Goal: Task Accomplishment & Management: Use online tool/utility

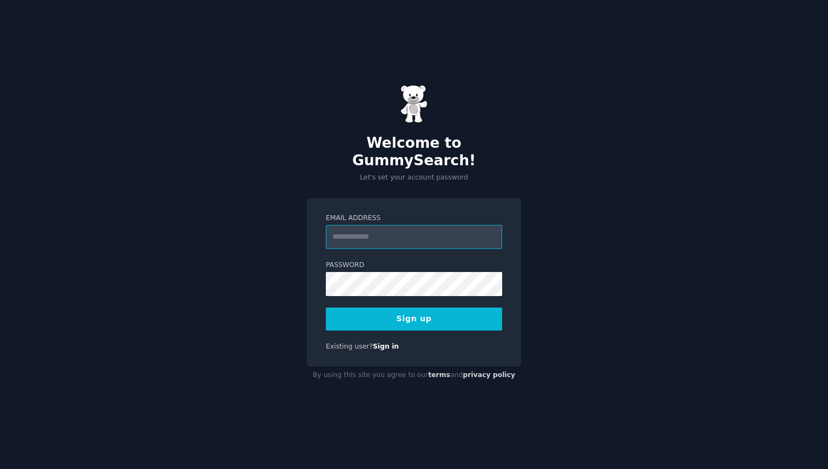
click at [416, 239] on input "Email Address" at bounding box center [414, 237] width 176 height 24
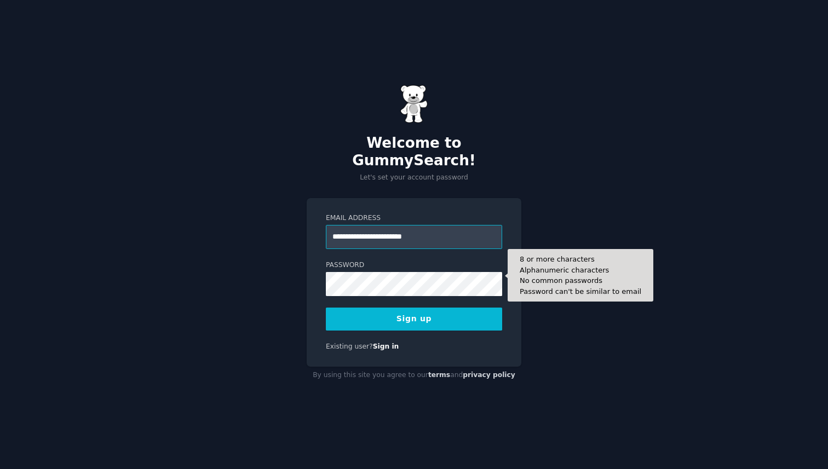
type input "**********"
click at [491, 277] on body "**********" at bounding box center [414, 234] width 828 height 469
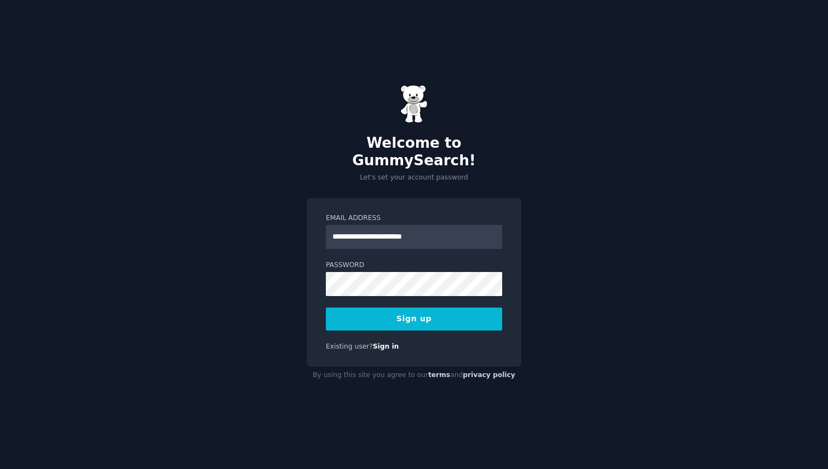
click at [413, 308] on button "Sign up" at bounding box center [414, 319] width 176 height 23
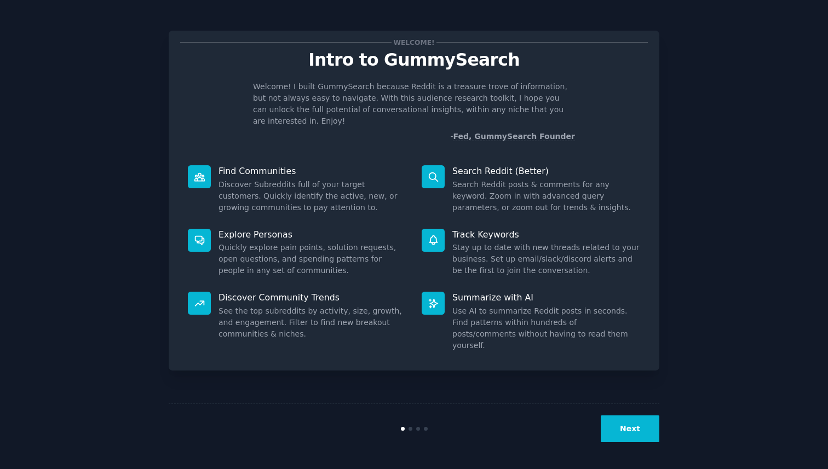
click at [633, 434] on button "Next" at bounding box center [630, 429] width 59 height 27
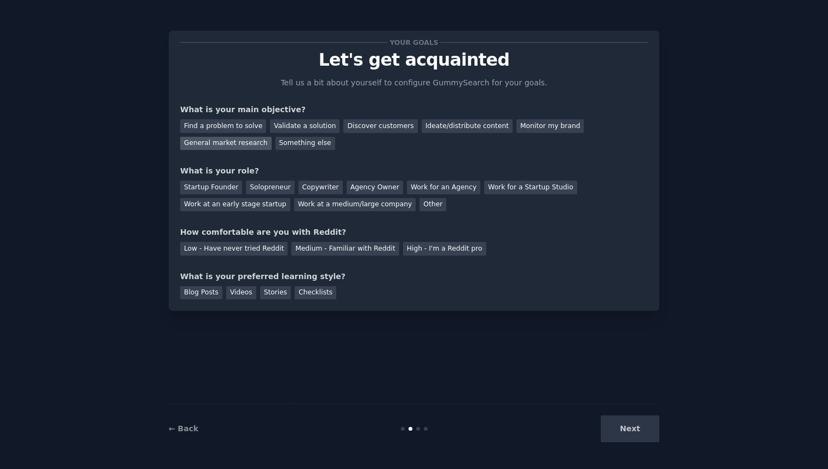
click at [205, 146] on div "General market research" at bounding box center [225, 144] width 91 height 14
click at [440, 124] on div "Ideate/distribute content" at bounding box center [467, 126] width 91 height 14
click at [237, 147] on div "General market research" at bounding box center [225, 144] width 91 height 14
click at [246, 209] on div "Work at an early stage startup" at bounding box center [235, 205] width 110 height 14
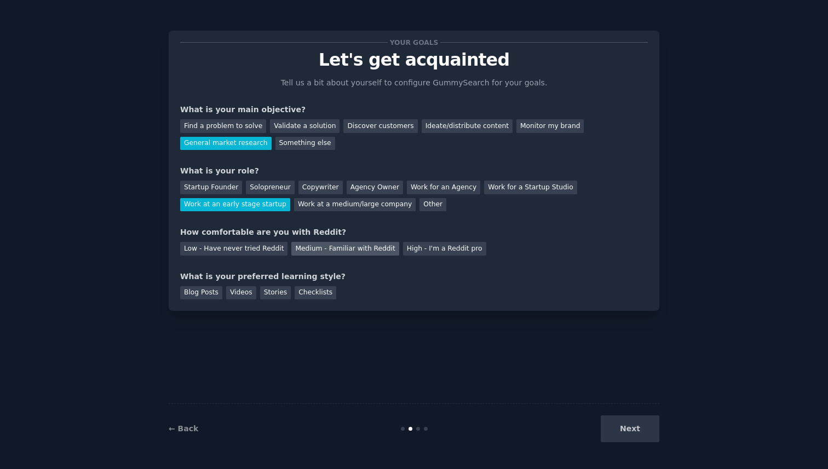
click at [319, 250] on div "Medium - Familiar with Reddit" at bounding box center [344, 249] width 107 height 14
click at [207, 298] on div "Blog Posts" at bounding box center [201, 293] width 42 height 14
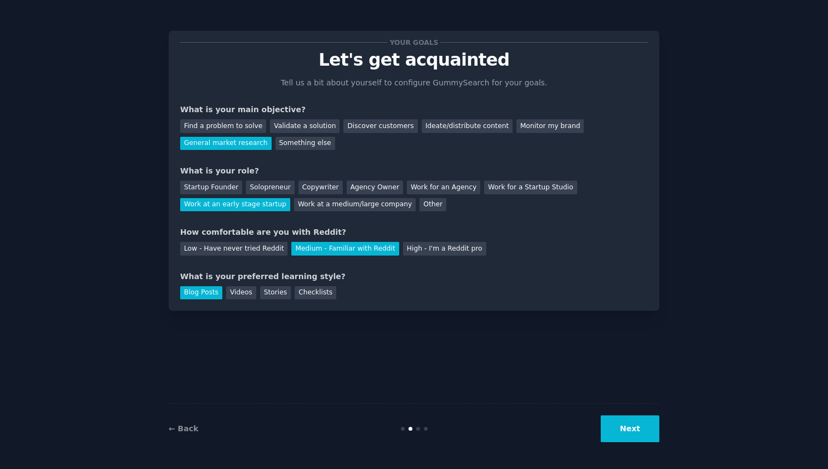
click at [626, 425] on button "Next" at bounding box center [630, 429] width 59 height 27
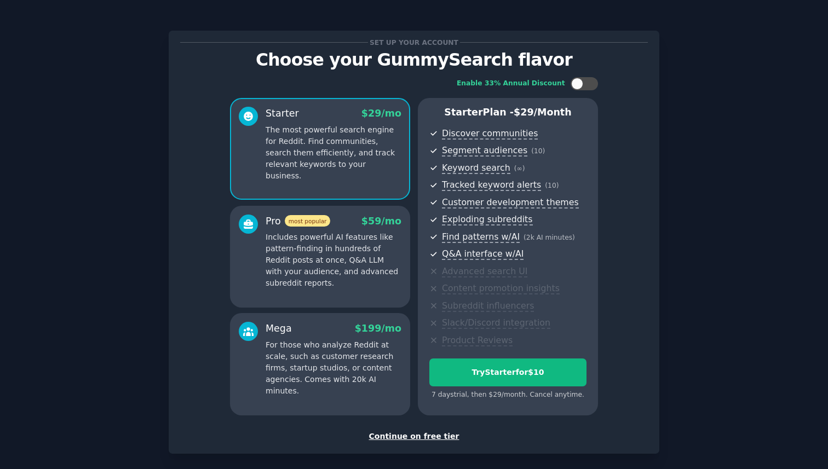
drag, startPoint x: 612, startPoint y: 130, endPoint x: 585, endPoint y: 132, distance: 26.9
click at [585, 132] on div "Enable 33% Annual Discount Starter $ 29 /mo The most powerful search engine for…" at bounding box center [414, 247] width 468 height 354
click at [621, 144] on div "Enable 33% Annual Discount Starter $ 29 /mo The most powerful search engine for…" at bounding box center [414, 247] width 468 height 354
drag, startPoint x: 209, startPoint y: 128, endPoint x: 241, endPoint y: 103, distance: 40.3
click at [241, 103] on div "Enable 33% Annual Discount Starter $ 29 /mo The most powerful search engine for…" at bounding box center [414, 247] width 468 height 354
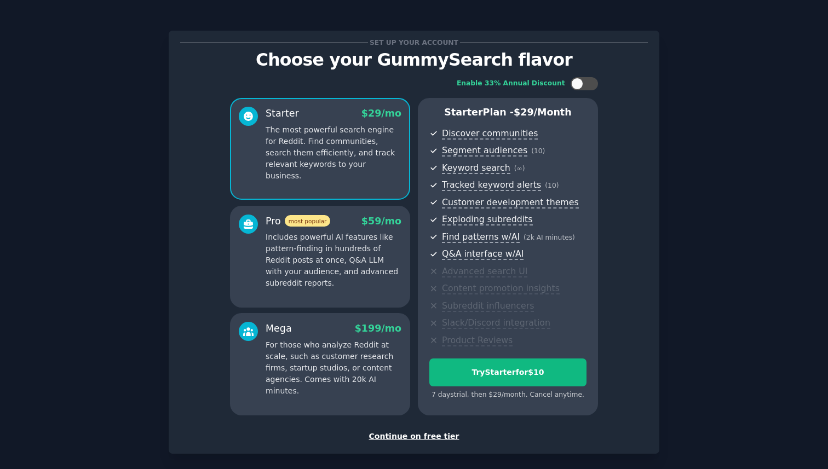
click at [434, 437] on div "Continue on free tier" at bounding box center [414, 436] width 468 height 11
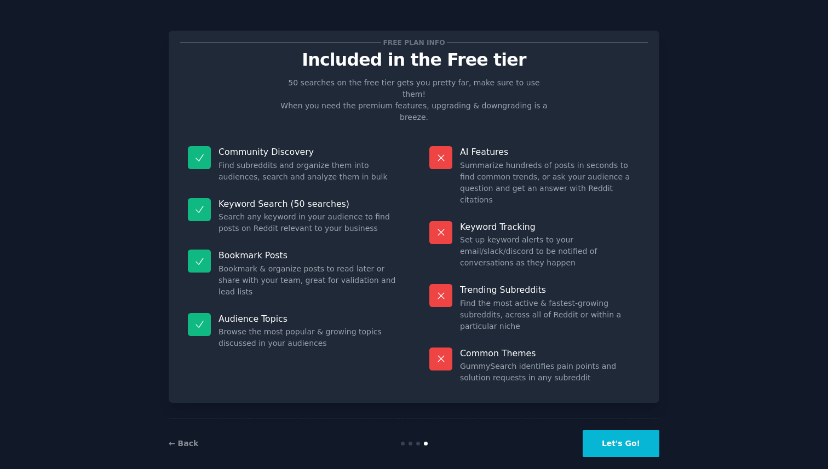
click at [632, 435] on button "Let's Go!" at bounding box center [621, 443] width 77 height 27
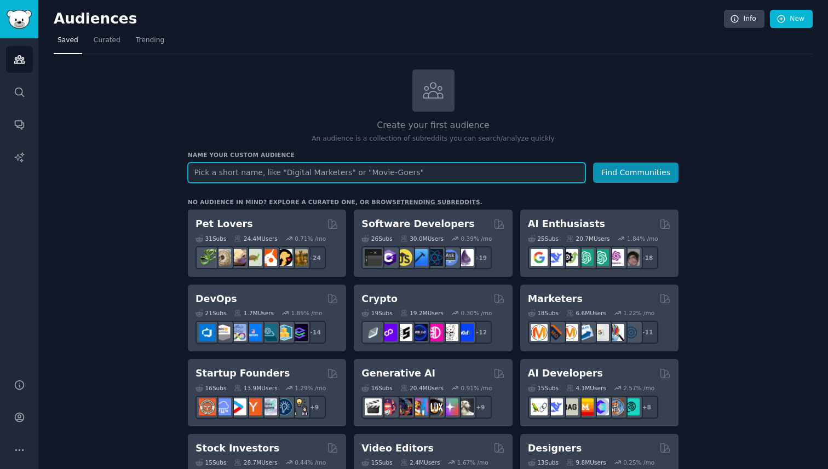
click at [316, 176] on input "text" at bounding box center [387, 173] width 398 height 20
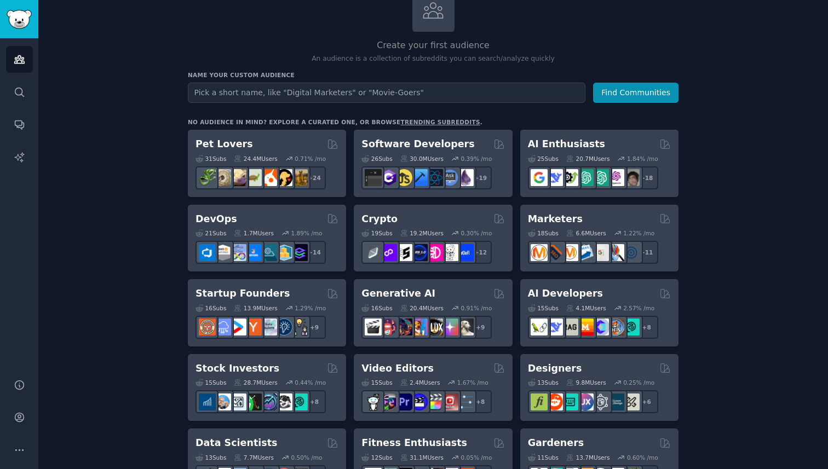
scroll to position [110, 0]
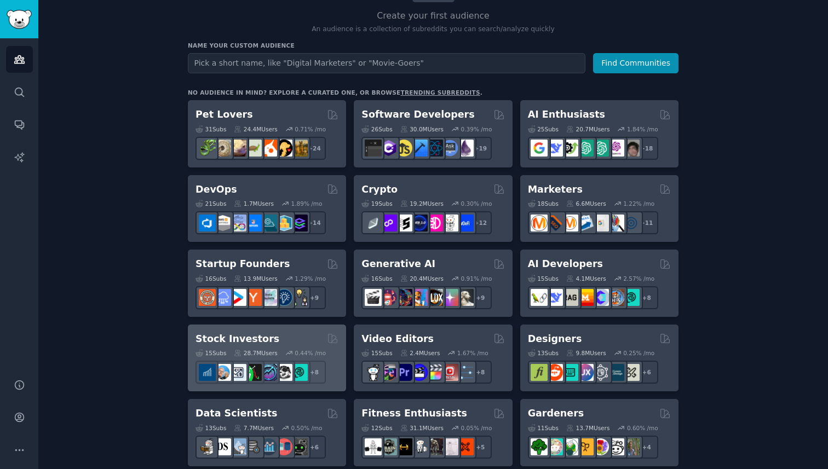
click at [246, 337] on h2 "Stock Investors" at bounding box center [237, 339] width 84 height 14
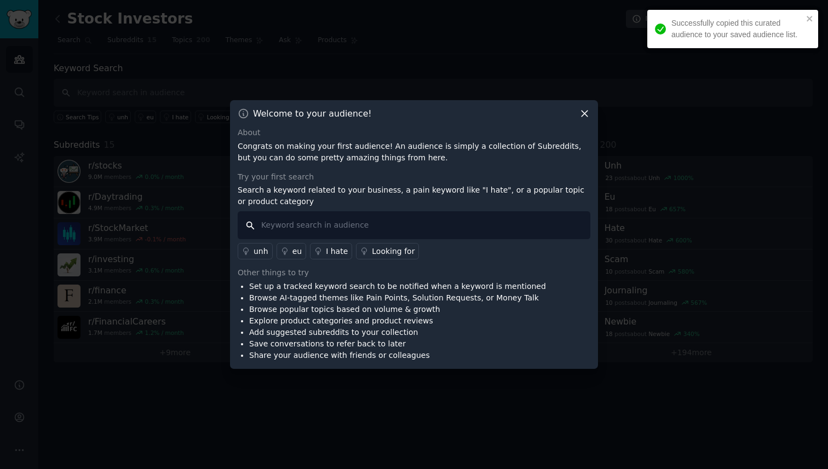
click at [406, 226] on input "text" at bounding box center [414, 225] width 353 height 28
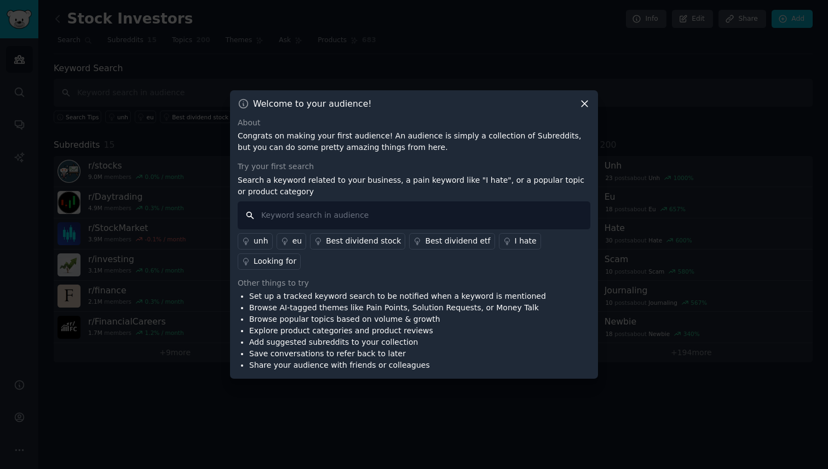
click at [442, 219] on input "text" at bounding box center [414, 215] width 353 height 28
type input "S"
type input "Buy"
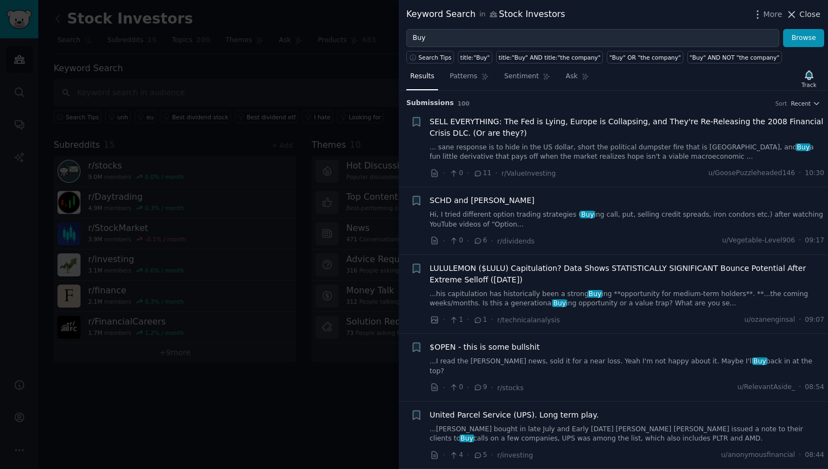
click at [792, 16] on icon at bounding box center [791, 14] width 11 height 11
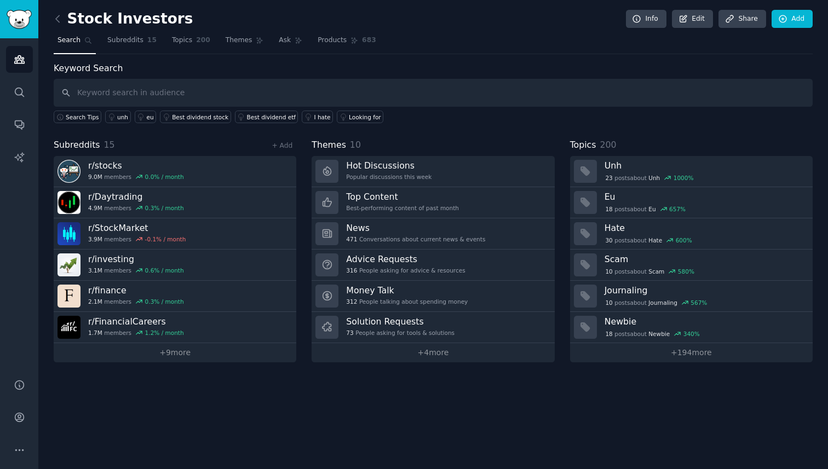
click at [474, 64] on div "Keyword Search Search Tips unh eu Best dividend stock Best dividend etf I hate …" at bounding box center [433, 93] width 759 height 62
click at [56, 19] on icon at bounding box center [57, 18] width 11 height 11
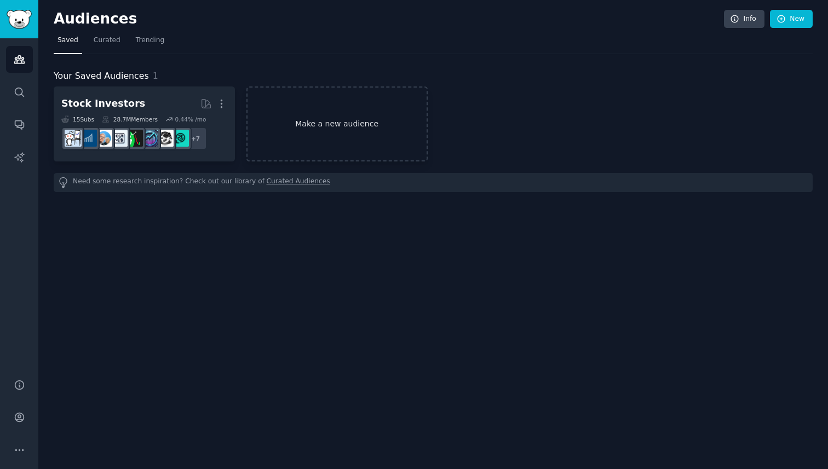
click at [324, 125] on link "Make a new audience" at bounding box center [336, 124] width 181 height 75
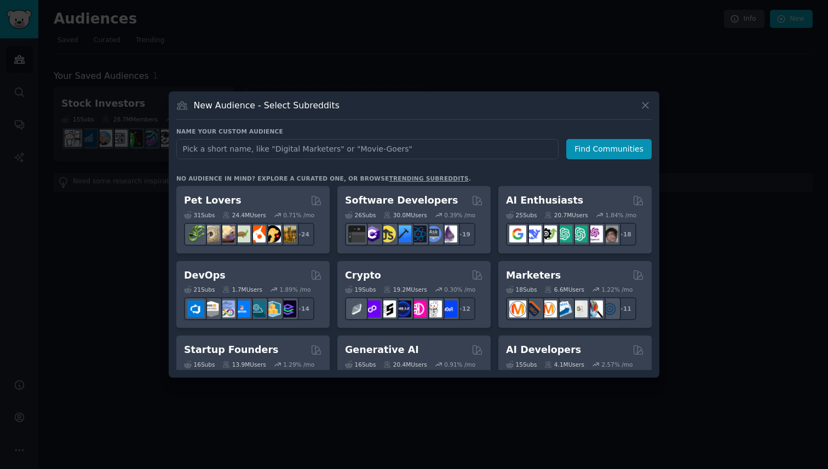
click at [309, 151] on input "text" at bounding box center [367, 149] width 382 height 20
type input "Stake subs"
click at [619, 152] on button "Find Communities" at bounding box center [608, 149] width 85 height 20
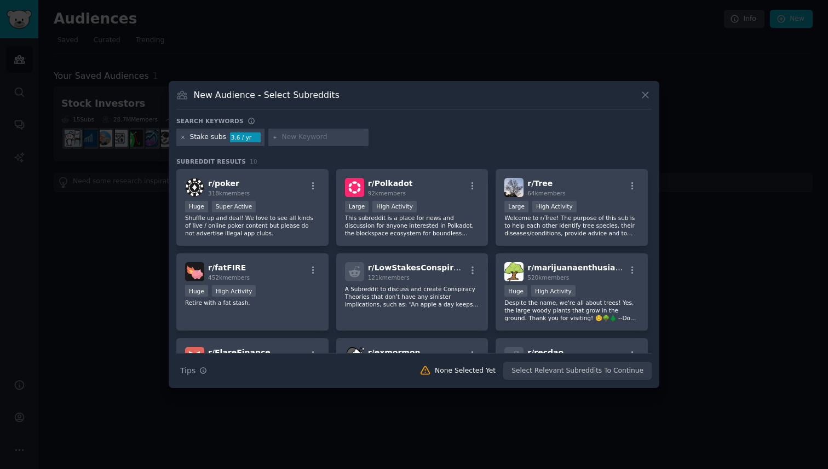
click at [182, 136] on icon at bounding box center [183, 137] width 3 height 3
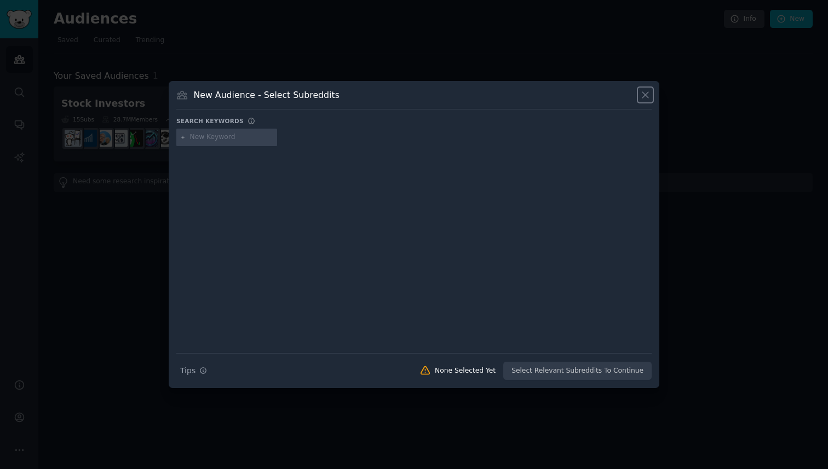
click at [646, 99] on icon at bounding box center [645, 94] width 11 height 11
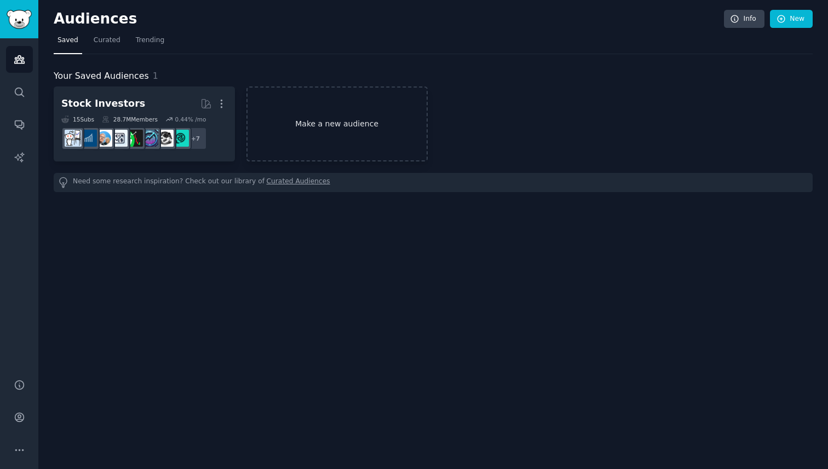
click at [337, 125] on link "Make a new audience" at bounding box center [336, 124] width 181 height 75
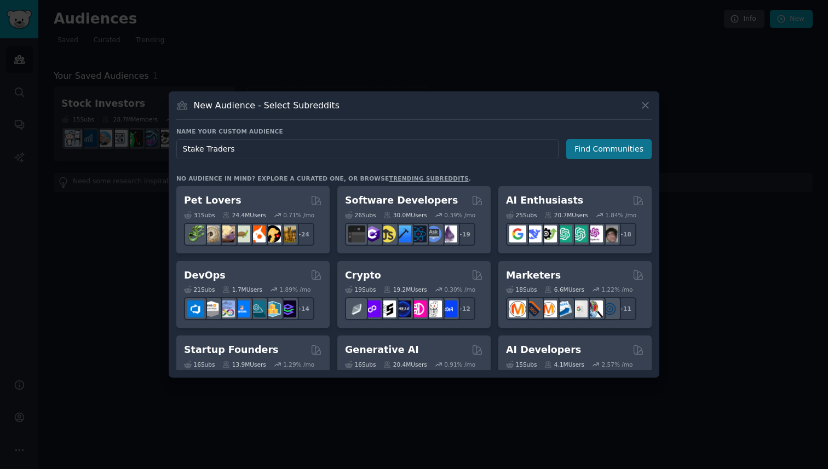
type input "Stake Traders"
click at [619, 147] on button "Find Communities" at bounding box center [608, 149] width 85 height 20
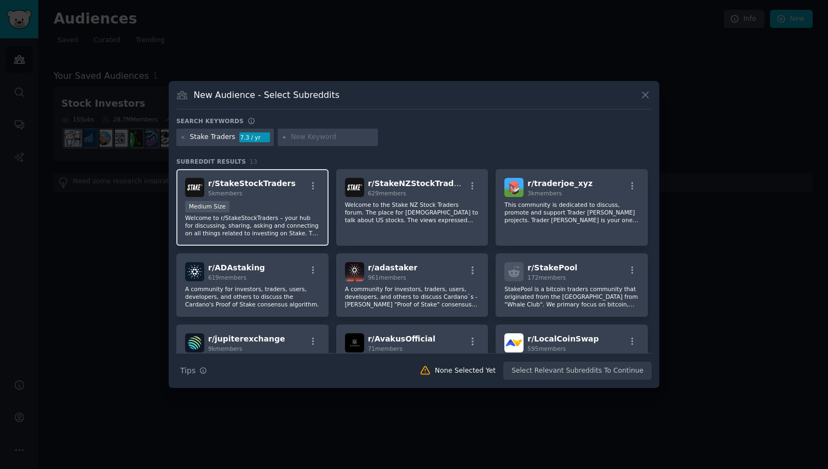
click at [263, 181] on span "r/ StakeStockTraders" at bounding box center [252, 183] width 88 height 9
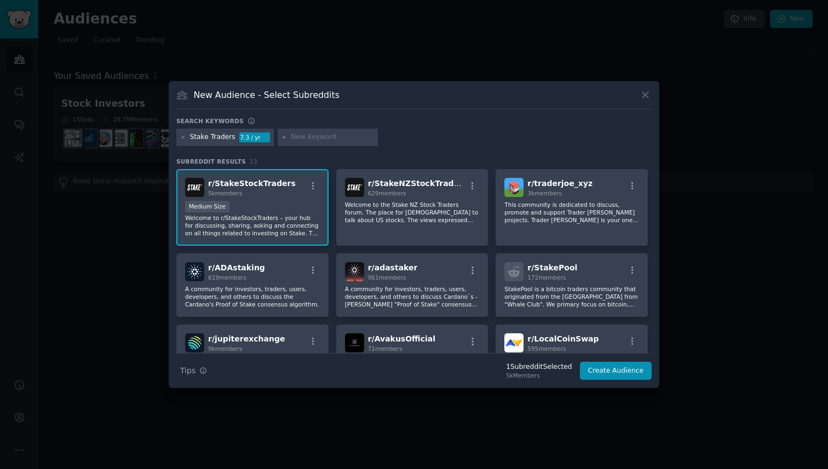
click at [332, 140] on input "text" at bounding box center [332, 138] width 83 height 10
click at [486, 149] on div "Stake Traders 7.3 / yr" at bounding box center [413, 139] width 475 height 21
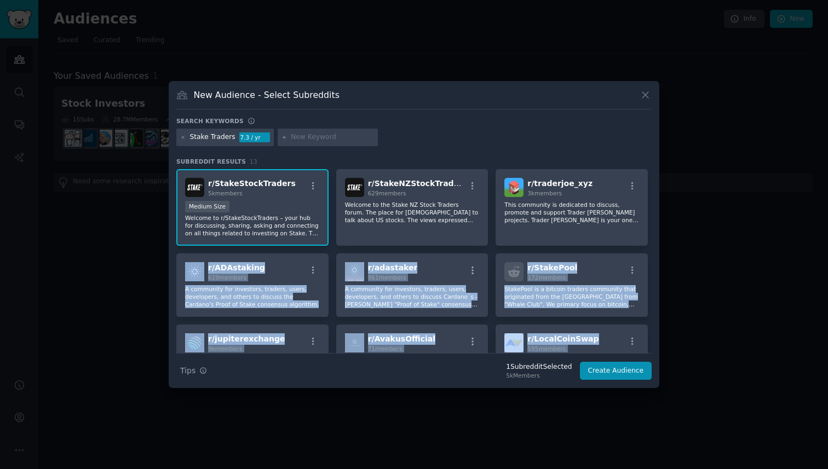
drag, startPoint x: 652, startPoint y: 246, endPoint x: 656, endPoint y: 339, distance: 93.2
click at [656, 339] on div "New Audience - Select Subreddits Search keywords Stake Traders 7.3 / yr Subredd…" at bounding box center [414, 234] width 491 height 307
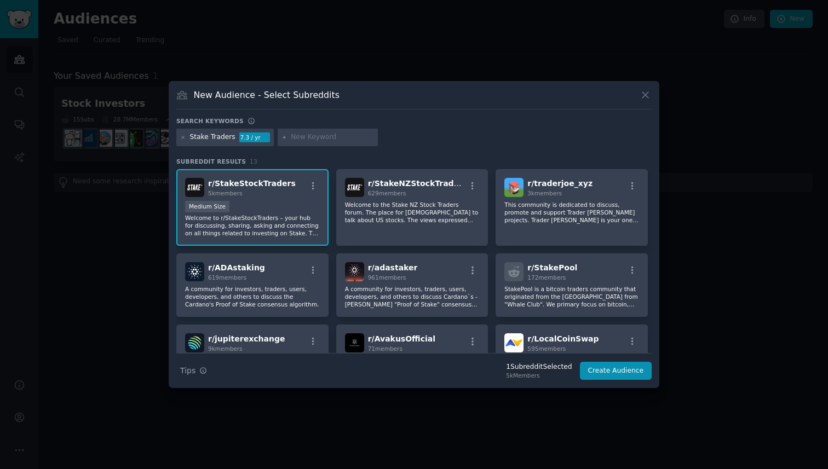
click at [291, 140] on input "text" at bounding box center [332, 138] width 83 height 10
type input "ASX"
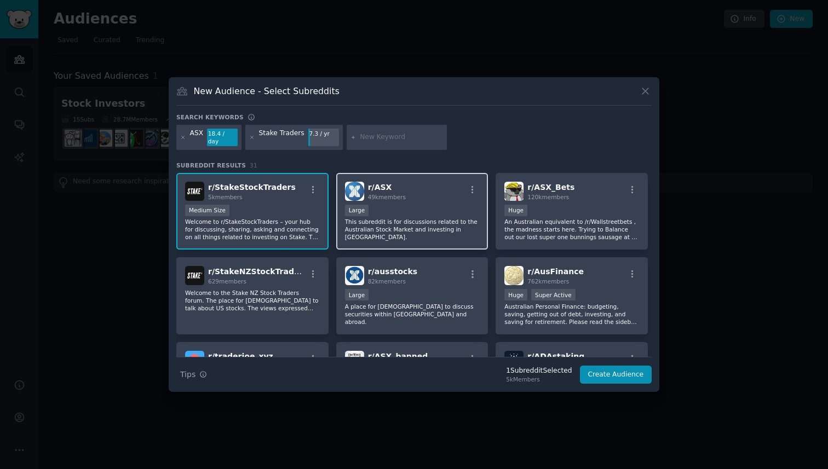
click at [385, 183] on span "r/ ASX" at bounding box center [380, 187] width 24 height 9
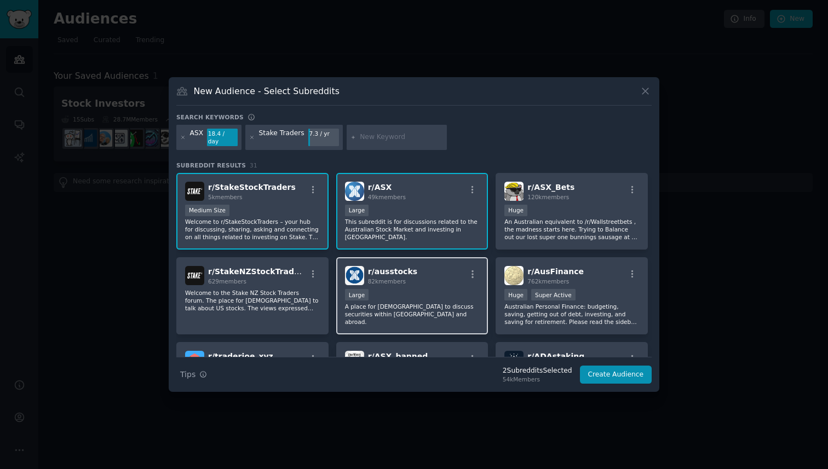
click at [412, 280] on div "r/ ausstocks 82k members" at bounding box center [412, 275] width 135 height 19
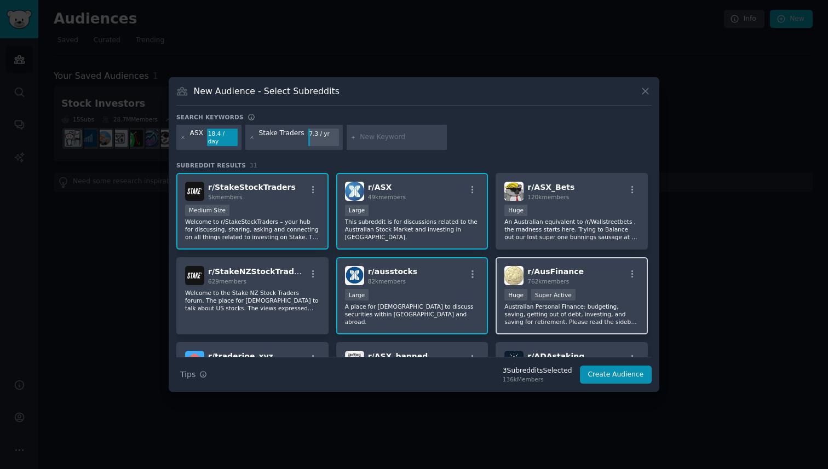
click at [601, 274] on div "r/ AusFinance 762k members" at bounding box center [571, 275] width 135 height 19
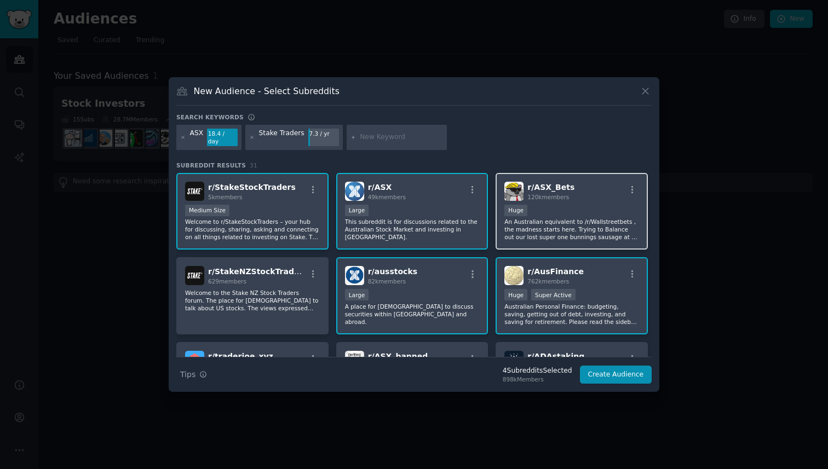
click at [586, 188] on div "r/ ASX_Bets 120k members" at bounding box center [571, 191] width 135 height 19
click at [616, 141] on div "ASX 18.4 / day Stake Traders 7.3 / yr" at bounding box center [413, 139] width 475 height 29
click at [532, 147] on div "ASX 18.4 / day Stake Traders 7.3 / yr" at bounding box center [413, 139] width 475 height 29
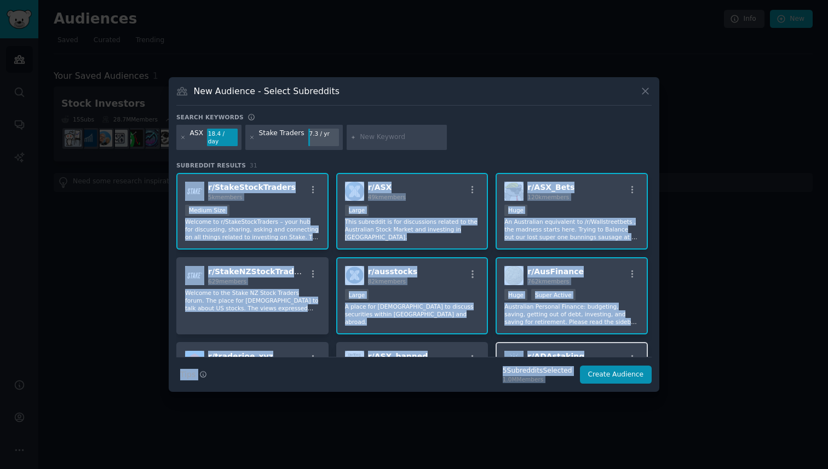
drag, startPoint x: 600, startPoint y: 160, endPoint x: 578, endPoint y: 352, distance: 193.4
click at [578, 352] on div "Subreddit Results 31 r/ StakeStockTraders 5k members Medium Size Welcome to r/S…" at bounding box center [413, 259] width 475 height 195
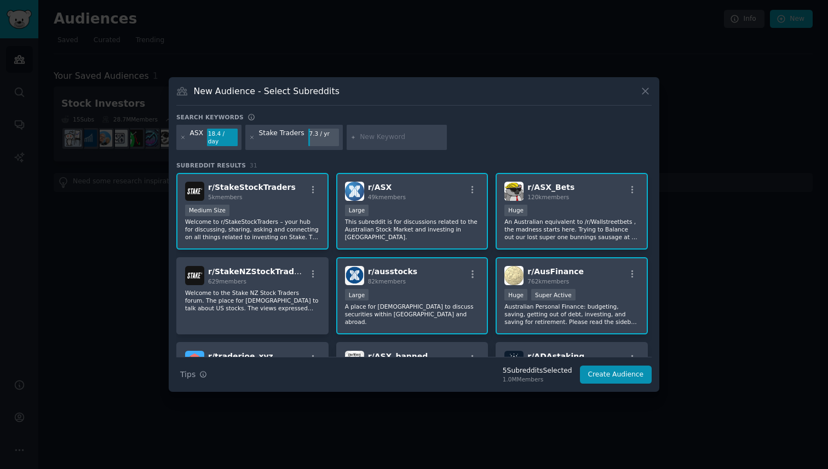
click at [372, 140] on input "text" at bounding box center [401, 138] width 83 height 10
type input "Raiz"
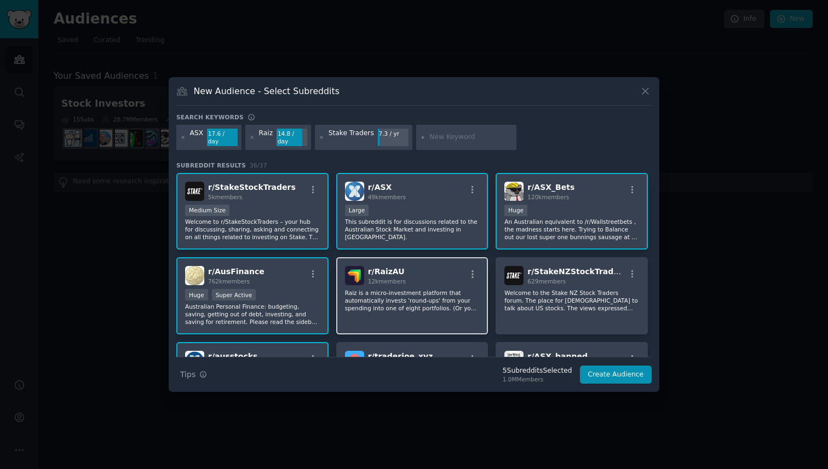
click at [393, 270] on span "r/ RaizAU" at bounding box center [386, 271] width 37 height 9
click at [444, 142] on input "text" at bounding box center [470, 138] width 83 height 10
type input "Betashares"
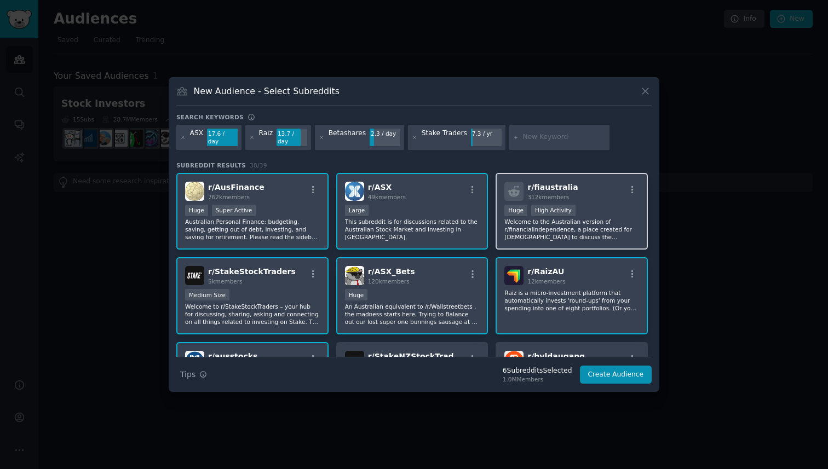
click at [596, 191] on div "r/ fiaustralia 312k members" at bounding box center [571, 191] width 135 height 19
click at [550, 139] on input "text" at bounding box center [563, 138] width 83 height 10
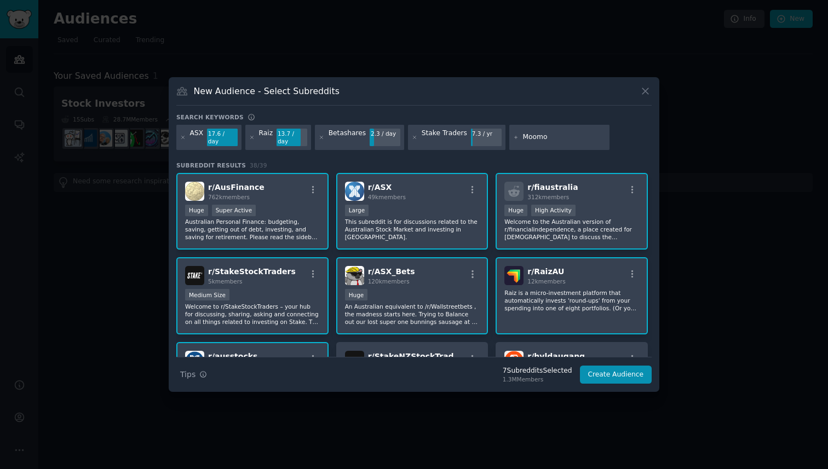
type input "Moomoo"
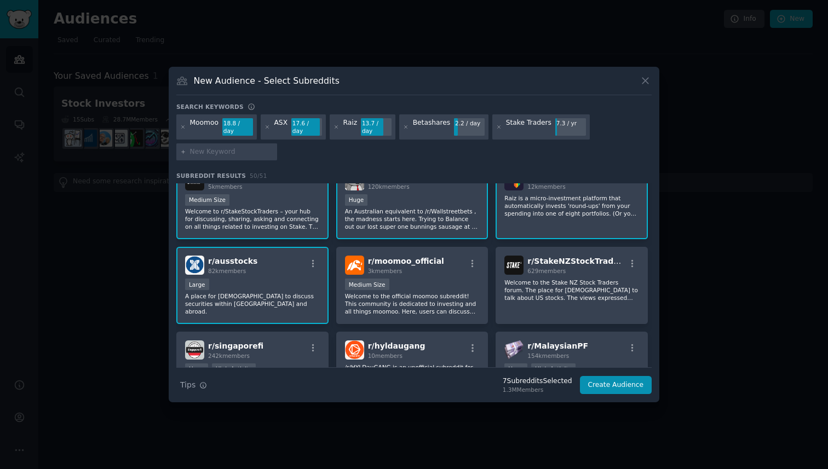
scroll to position [142, 0]
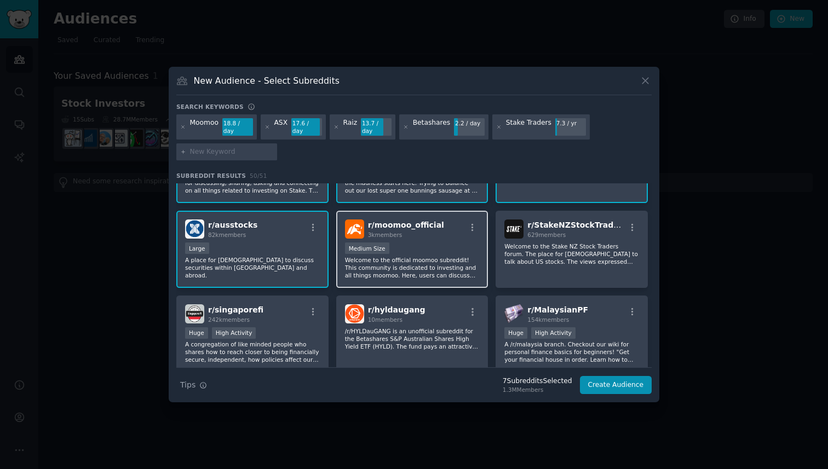
click at [440, 257] on p "Welcome to the official moomoo subreddit! This community is dedicated to invest…" at bounding box center [412, 267] width 135 height 23
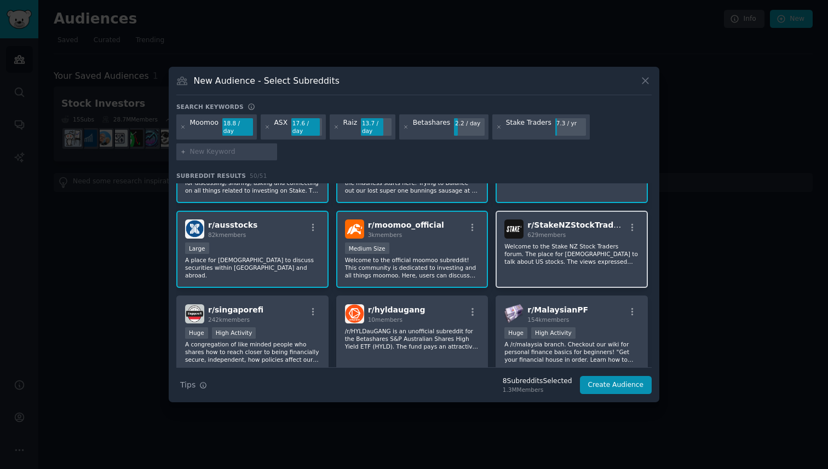
click at [583, 260] on p "Welcome to the Stake NZ Stock Traders forum. The place for [DEMOGRAPHIC_DATA] t…" at bounding box center [571, 254] width 135 height 23
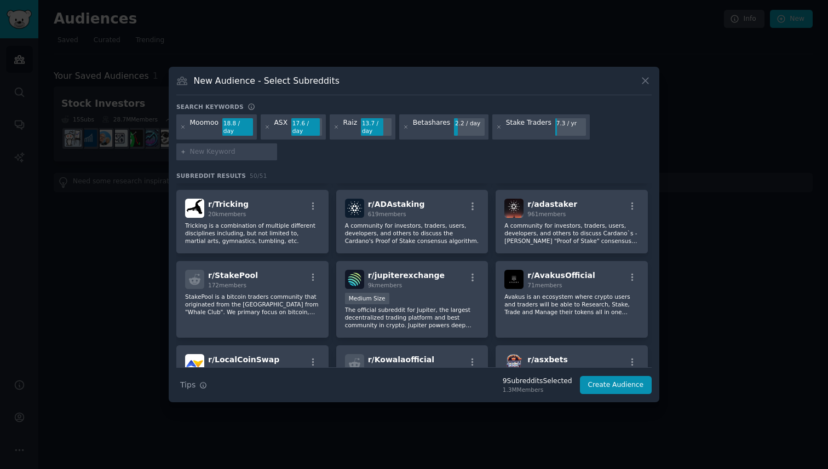
scroll to position [418, 0]
click at [628, 383] on button "Create Audience" at bounding box center [616, 385] width 72 height 19
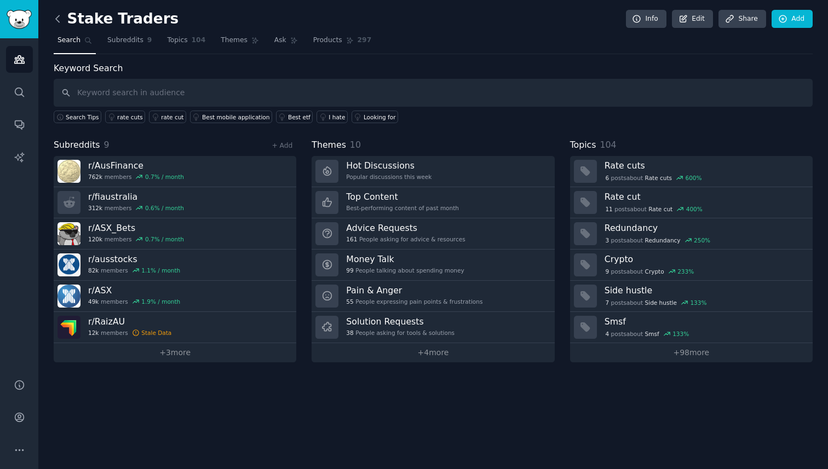
click at [59, 18] on icon at bounding box center [57, 18] width 11 height 11
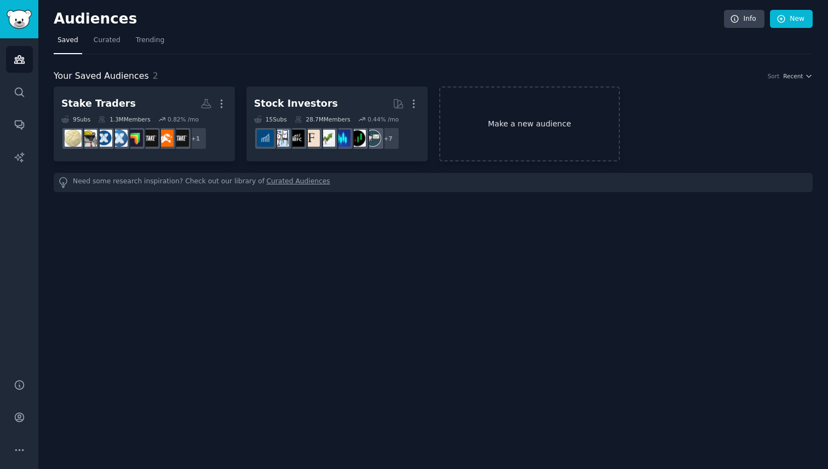
click at [531, 130] on link "Make a new audience" at bounding box center [529, 124] width 181 height 75
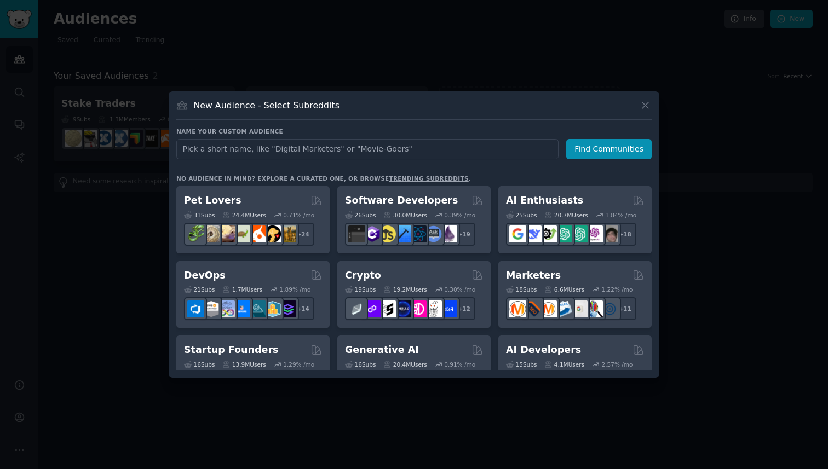
click at [447, 152] on input "text" at bounding box center [367, 149] width 382 height 20
type input "C"
click at [655, 192] on div "New Audience - Select Subreddits Name your custom audience Audience Name Find C…" at bounding box center [414, 234] width 491 height 286
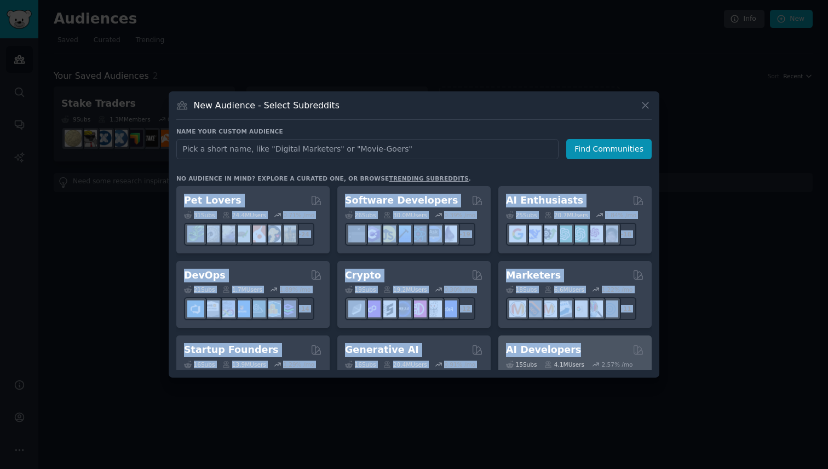
drag, startPoint x: 646, startPoint y: 175, endPoint x: 614, endPoint y: 336, distance: 164.6
click at [614, 336] on div "No audience in mind? Explore a curated one, or browse trending subreddits . Pet…" at bounding box center [413, 272] width 475 height 195
click at [655, 317] on div "New Audience - Select Subreddits Name your custom audience Audience Name Find C…" at bounding box center [414, 234] width 491 height 286
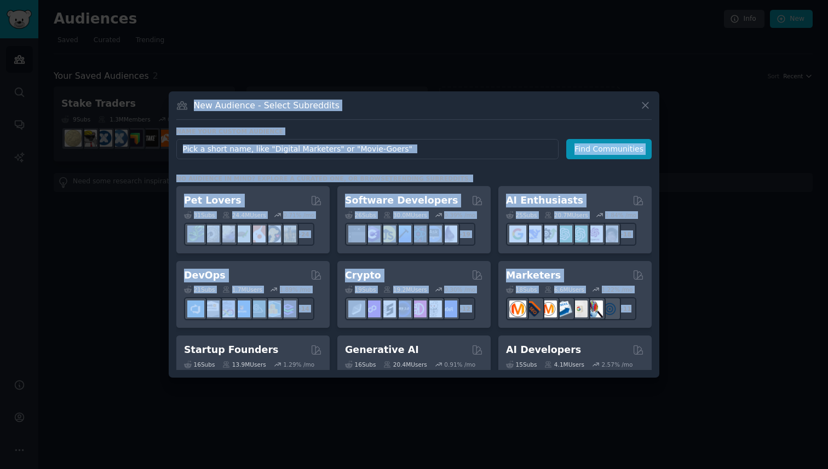
drag, startPoint x: 655, startPoint y: 317, endPoint x: 641, endPoint y: 395, distance: 79.6
click at [641, 395] on div "​ New Audience - Select Subreddits Name your custom audience Audience Name Find…" at bounding box center [414, 234] width 820 height 469
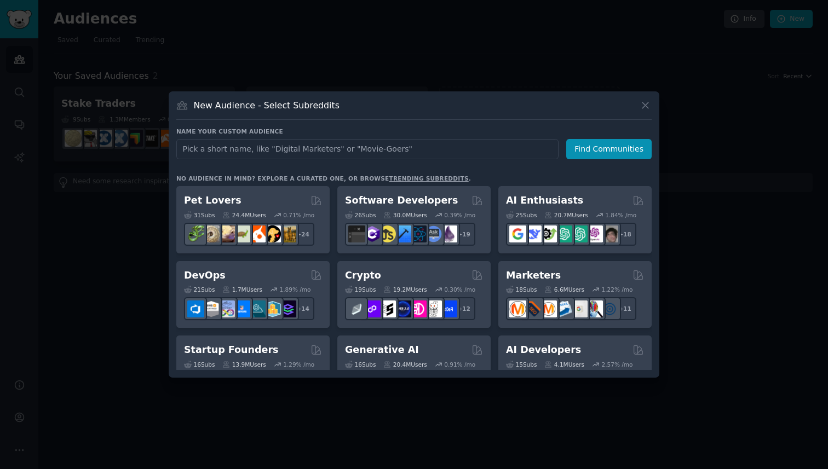
click at [523, 177] on h3 "No audience in mind? Explore a curated one, or browse trending subreddits ." at bounding box center [413, 179] width 475 height 8
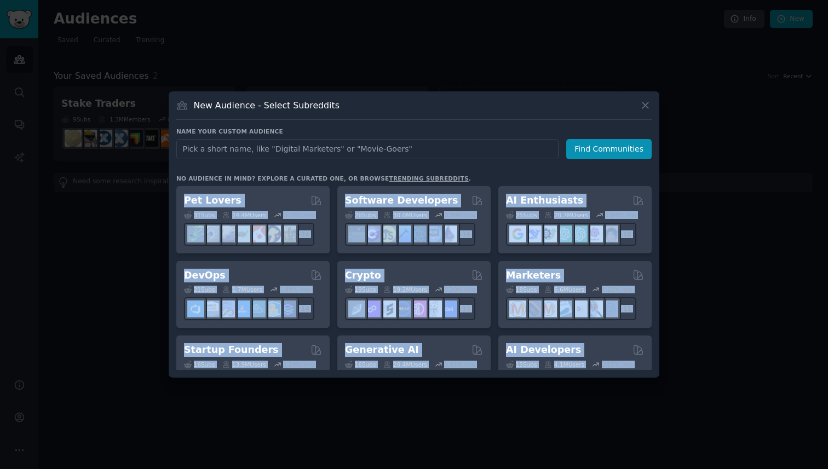
drag, startPoint x: 523, startPoint y: 177, endPoint x: 521, endPoint y: 376, distance: 199.3
click at [521, 376] on div "New Audience - Select Subreddits Name your custom audience Audience Name Find C…" at bounding box center [414, 234] width 491 height 286
click at [607, 176] on h3 "No audience in mind? Explore a curated one, or browse trending subreddits ." at bounding box center [413, 179] width 475 height 8
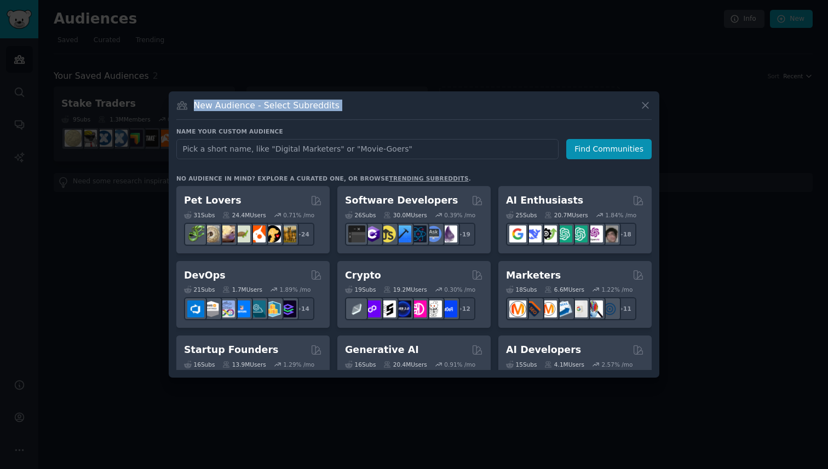
drag, startPoint x: 446, startPoint y: 125, endPoint x: 543, endPoint y: 378, distance: 271.1
click at [538, 385] on div "​ New Audience - Select Subreddits Name your custom audience Audience Name Find…" at bounding box center [414, 234] width 820 height 469
click at [656, 221] on div "New Audience - Select Subreddits Name your custom audience Audience Name Find C…" at bounding box center [414, 234] width 491 height 286
click at [652, 250] on div "New Audience - Select Subreddits Name your custom audience Audience Name Find C…" at bounding box center [414, 234] width 491 height 286
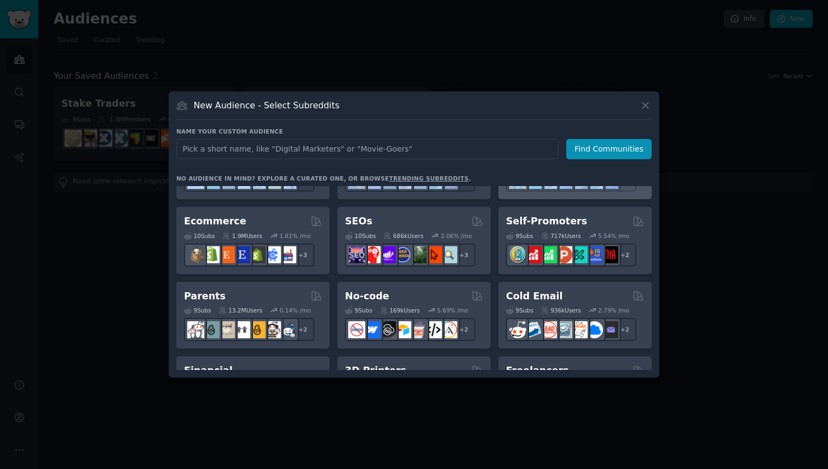
scroll to position [389, 0]
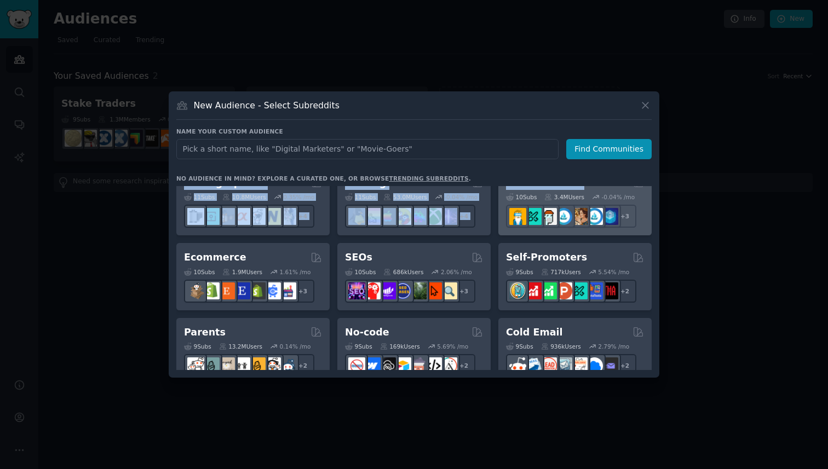
drag, startPoint x: 655, startPoint y: 259, endPoint x: 511, endPoint y: 188, distance: 160.6
click at [511, 188] on div "New Audience - Select Subreddits Name your custom audience Audience Name Find C…" at bounding box center [414, 234] width 491 height 286
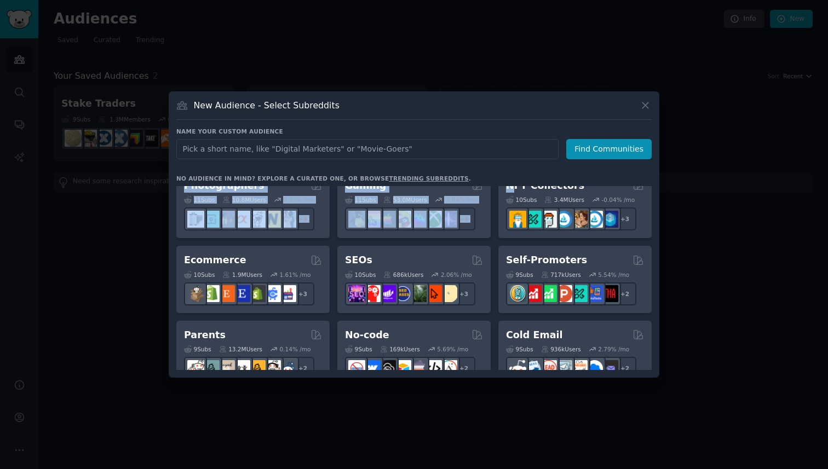
click at [410, 178] on link "trending subreddits" at bounding box center [428, 178] width 79 height 7
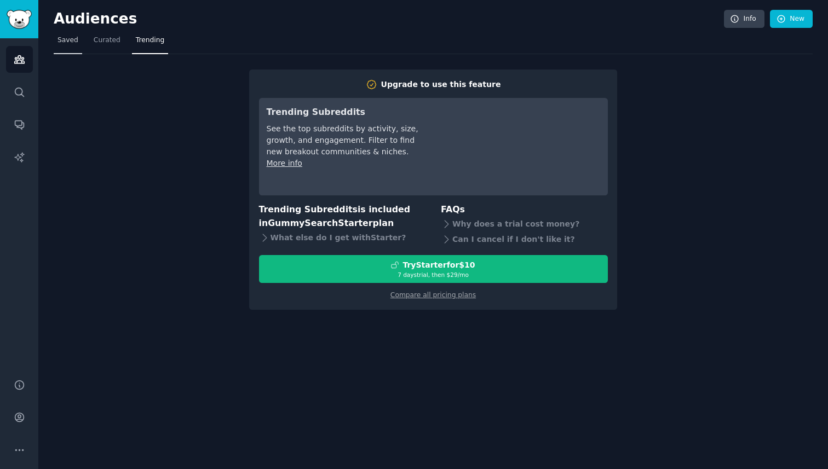
click at [71, 45] on link "Saved" at bounding box center [68, 43] width 28 height 22
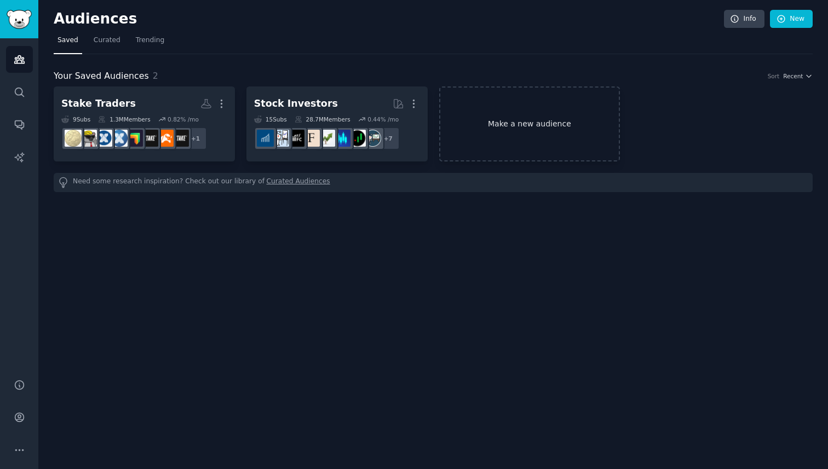
click at [498, 136] on link "Make a new audience" at bounding box center [529, 124] width 181 height 75
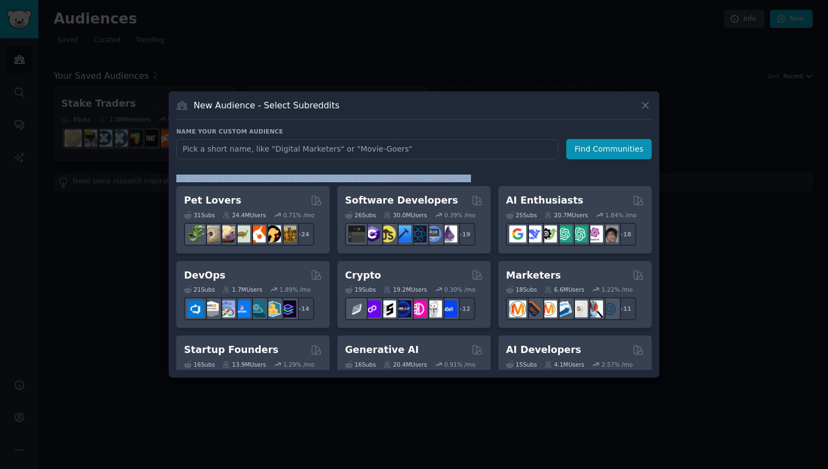
drag, startPoint x: 647, startPoint y: 178, endPoint x: 584, endPoint y: 166, distance: 64.6
click at [584, 166] on div "Name your custom audience Audience Name Find Communities No audience in mind? E…" at bounding box center [413, 249] width 475 height 243
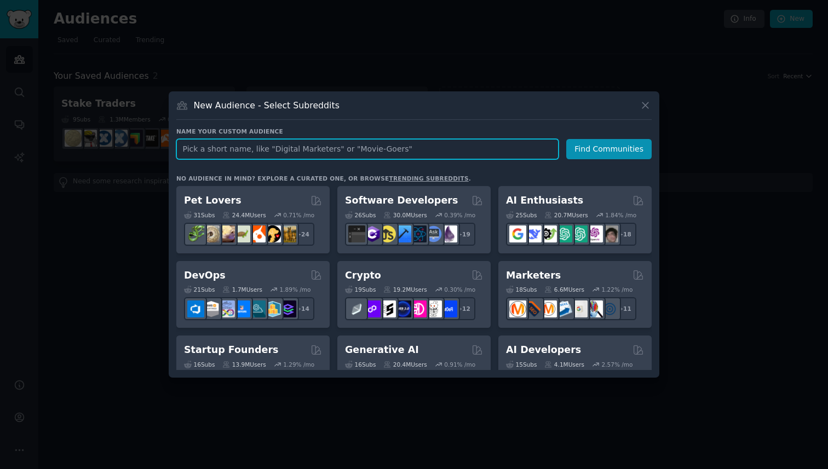
click at [475, 154] on input "text" at bounding box center [367, 149] width 382 height 20
type input "[GEOGRAPHIC_DATA]"
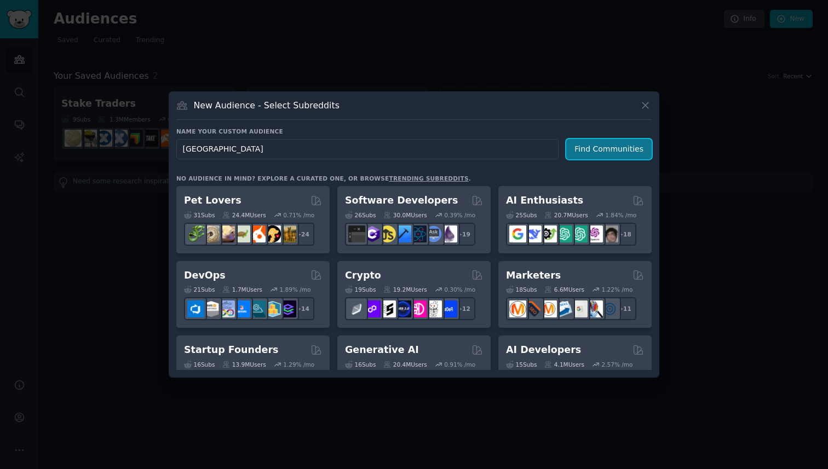
click at [626, 153] on button "Find Communities" at bounding box center [608, 149] width 85 height 20
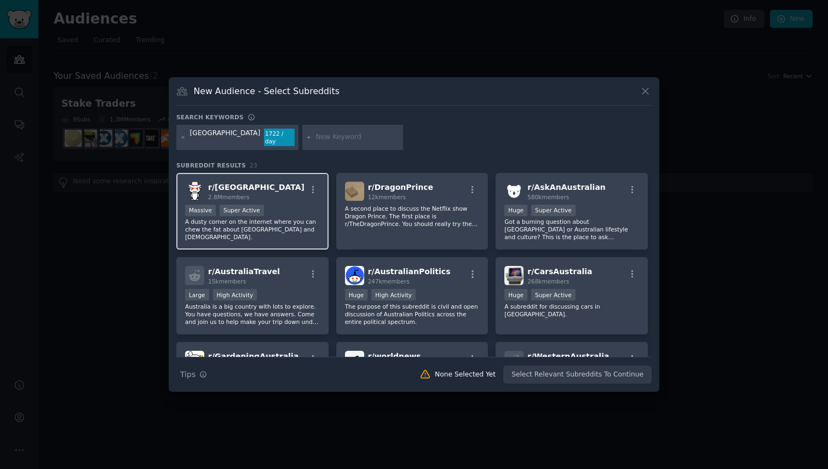
click at [304, 218] on p "A dusty corner on the internet where you can chew the fat about [GEOGRAPHIC_DAT…" at bounding box center [252, 229] width 135 height 23
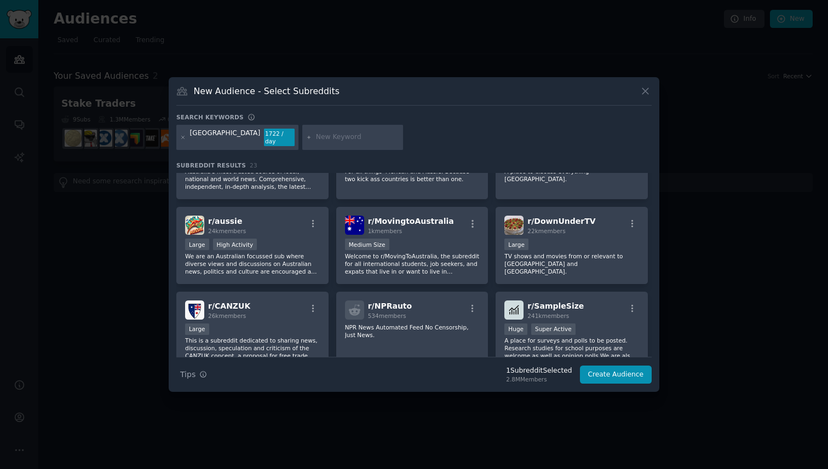
scroll to position [364, 0]
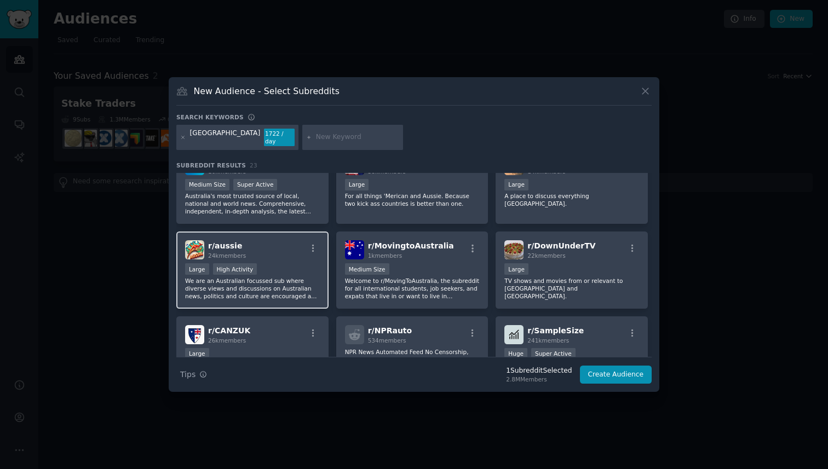
click at [291, 280] on p "We are an Australian focussed sub where diverse views and discussions on Austra…" at bounding box center [252, 288] width 135 height 23
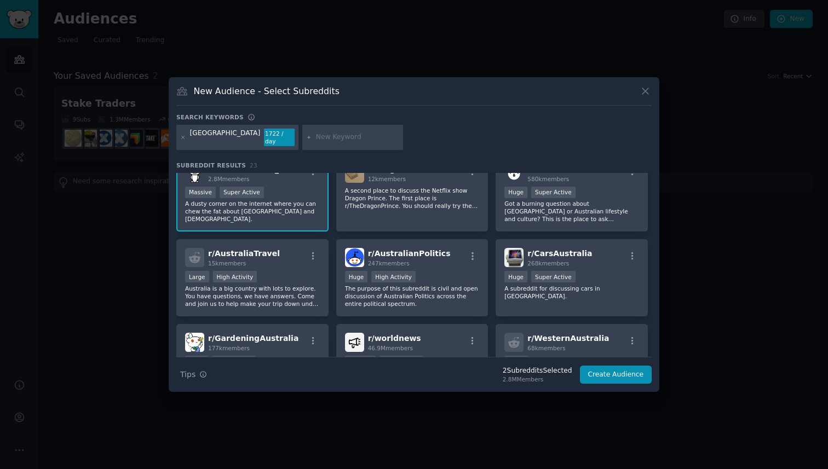
scroll to position [0, 0]
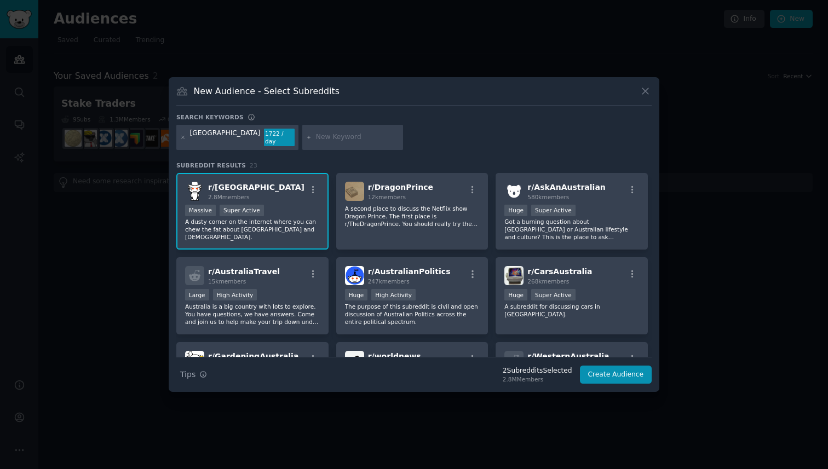
click at [316, 137] on input "text" at bounding box center [357, 138] width 83 height 10
type input "[GEOGRAPHIC_DATA]"
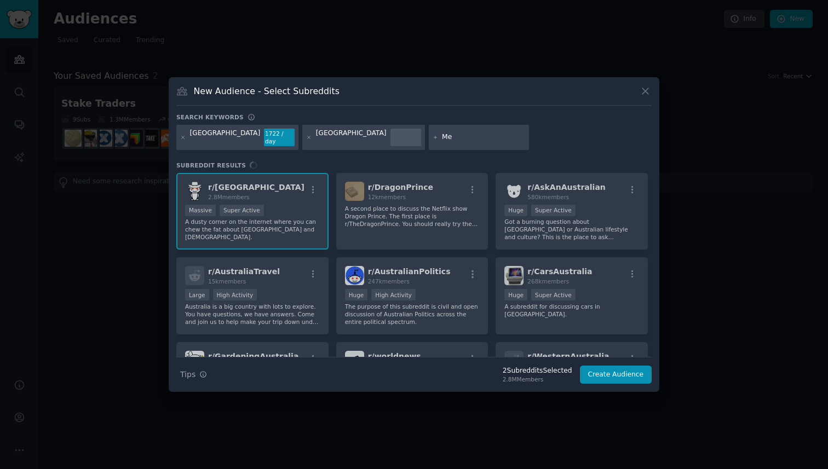
type input "M"
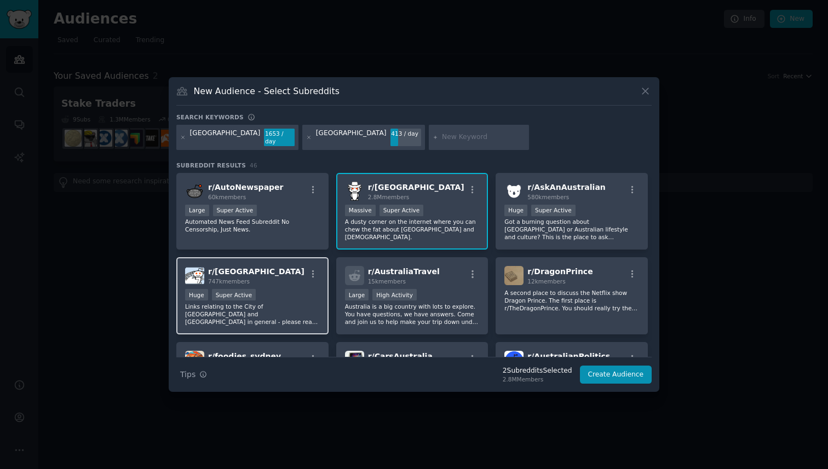
click at [296, 284] on div "r/ sydney 747k members Huge Super Active Links relating to the [GEOGRAPHIC_DATA…" at bounding box center [252, 295] width 152 height 77
click at [429, 143] on div at bounding box center [479, 137] width 101 height 25
click at [442, 141] on input "text" at bounding box center [483, 138] width 83 height 10
type input "[GEOGRAPHIC_DATA]"
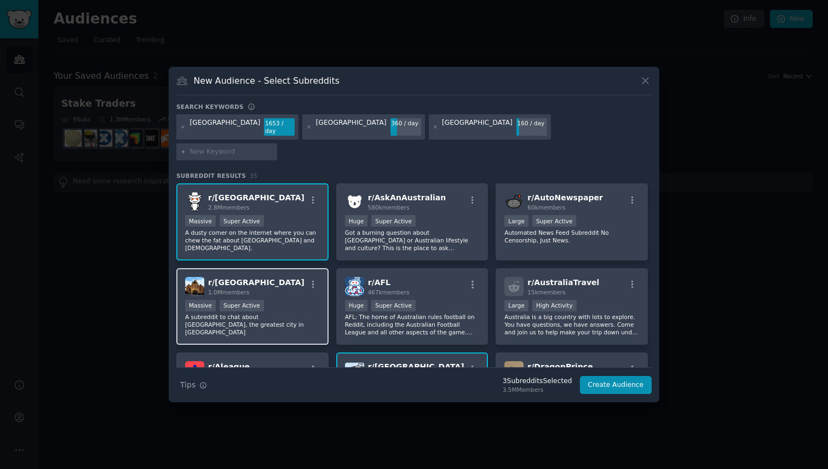
click at [293, 313] on p "A subreddit to chat about [GEOGRAPHIC_DATA], the greatest city in [GEOGRAPHIC_D…" at bounding box center [252, 324] width 135 height 23
click at [273, 147] on input "text" at bounding box center [231, 152] width 83 height 10
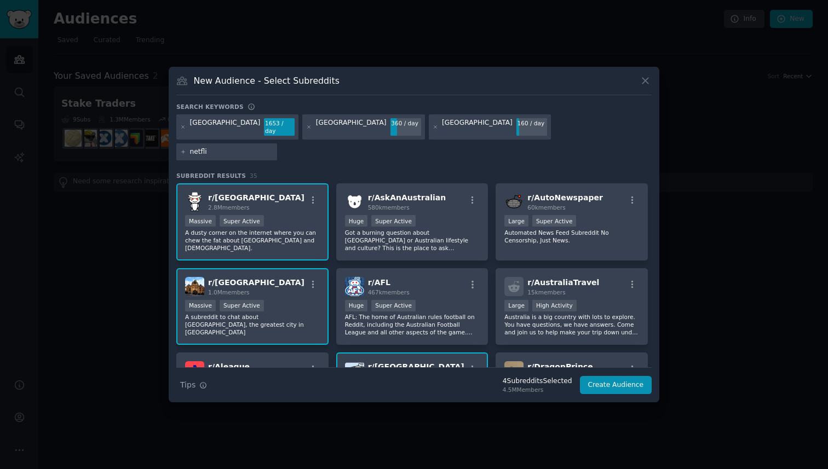
type input "netflix"
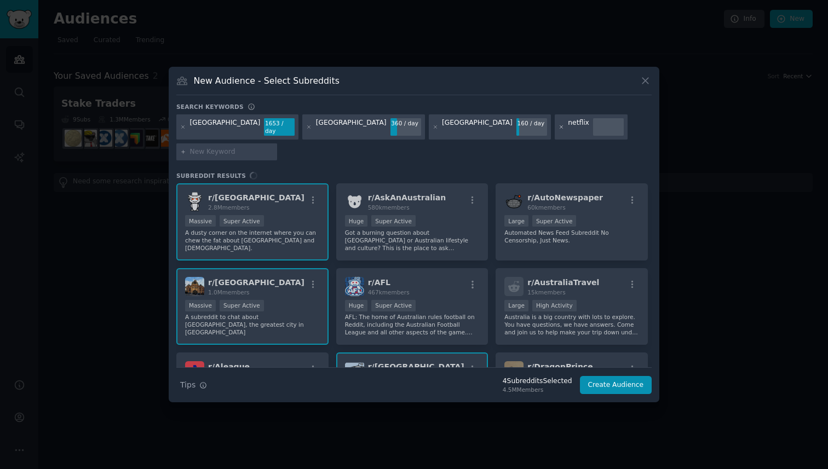
click at [558, 130] on icon at bounding box center [561, 127] width 6 height 6
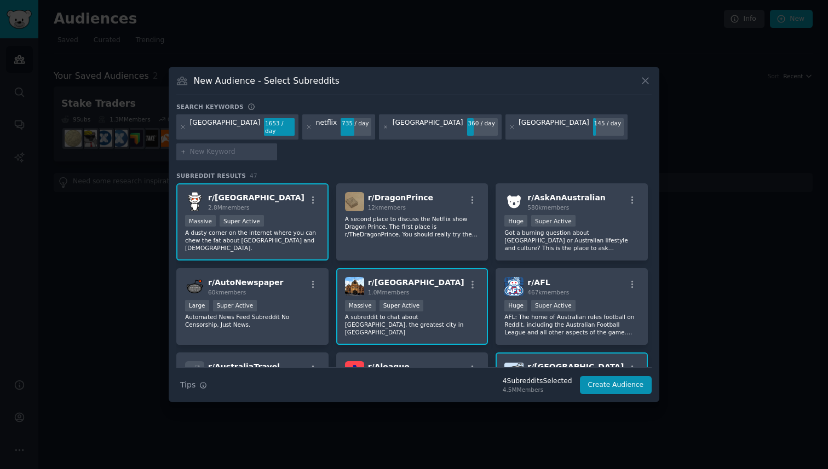
click at [273, 147] on input "text" at bounding box center [231, 152] width 83 height 10
type input "culture"
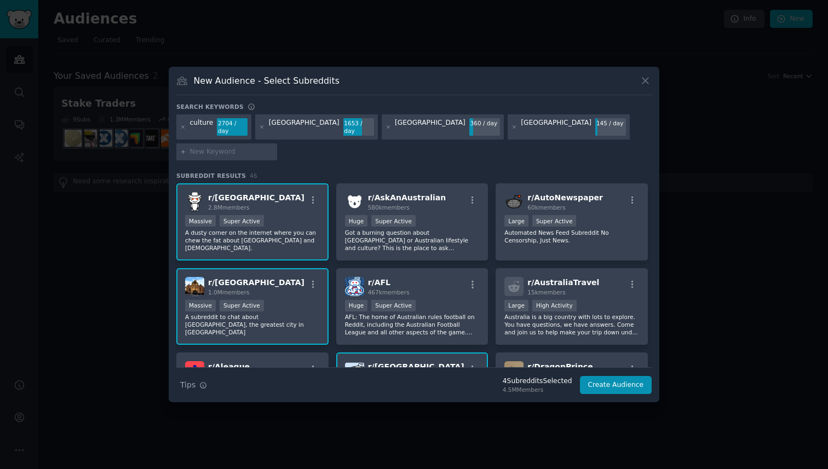
click at [192, 136] on div "culture" at bounding box center [202, 127] width 24 height 18
drag, startPoint x: 651, startPoint y: 201, endPoint x: 651, endPoint y: 246, distance: 44.9
click at [651, 246] on div "r/ australia 2.8M members Massive Super Active A dusty corner on the internet w…" at bounding box center [413, 275] width 475 height 184
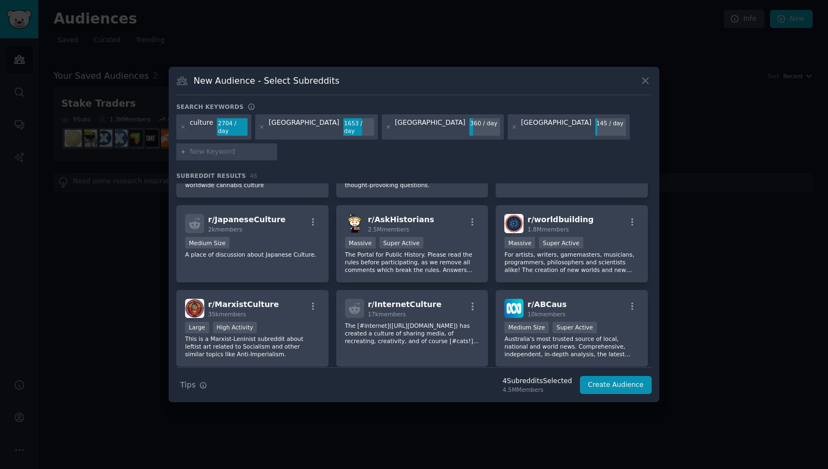
scroll to position [855, 0]
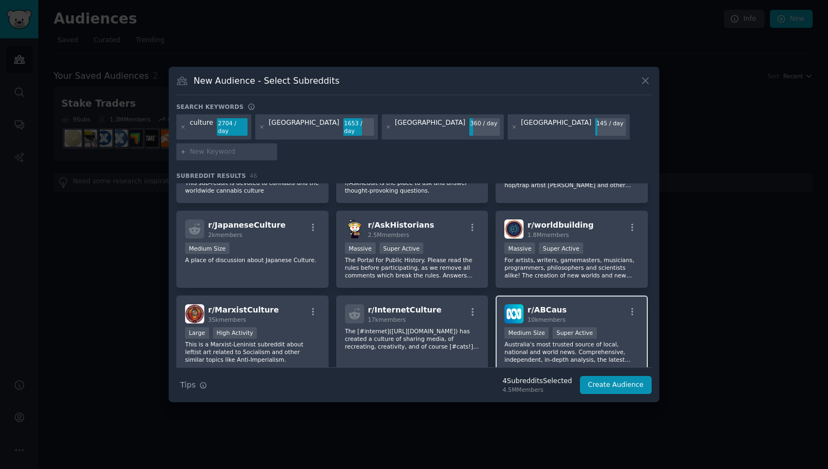
click at [608, 306] on div "r/ ABCaus 10k members Medium Size Super Active Australia's most trusted source …" at bounding box center [572, 334] width 152 height 77
click at [621, 379] on button "Create Audience" at bounding box center [616, 385] width 72 height 19
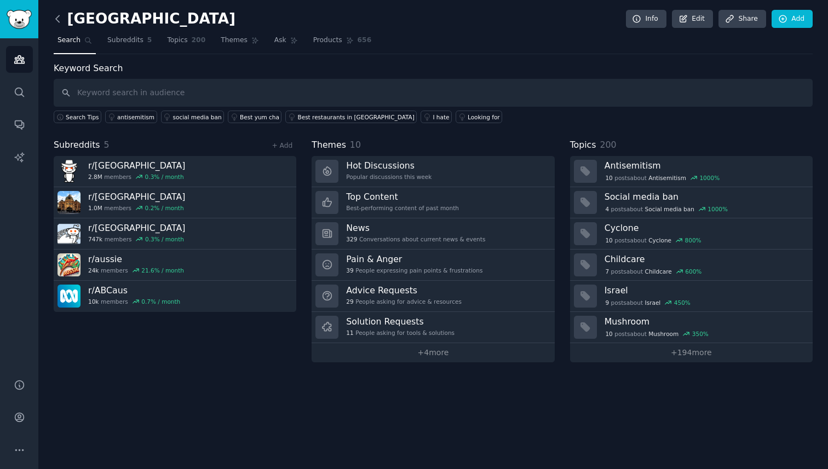
click at [54, 18] on icon at bounding box center [57, 18] width 11 height 11
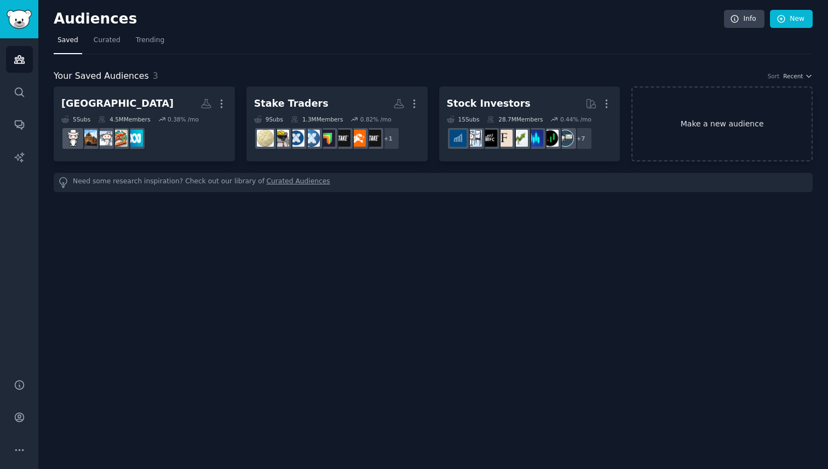
click at [701, 123] on link "Make a new audience" at bounding box center [721, 124] width 181 height 75
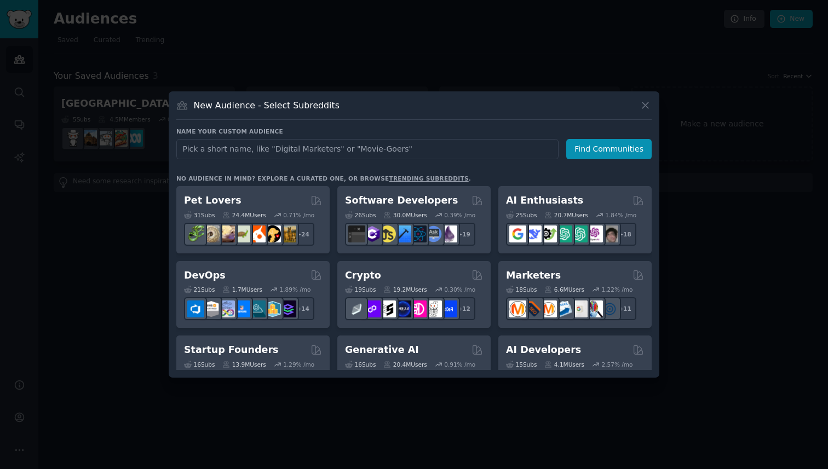
click at [401, 151] on input "text" at bounding box center [367, 149] width 382 height 20
type input "C"
type input "Entertainment"
click at [586, 150] on button "Find Communities" at bounding box center [608, 149] width 85 height 20
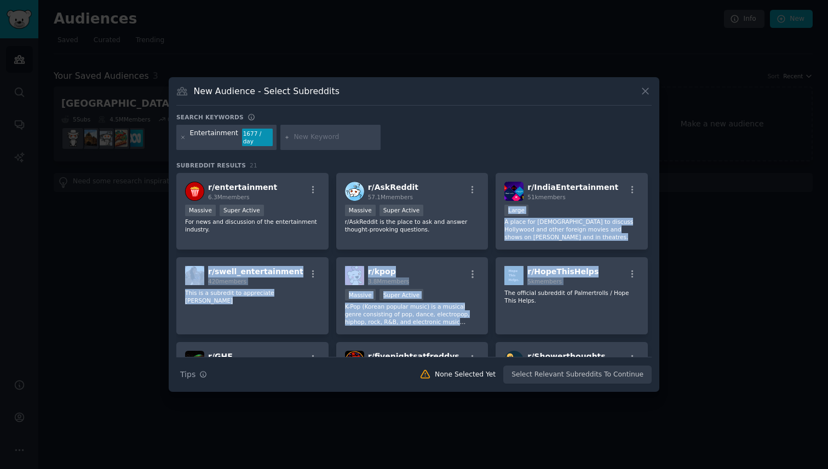
drag, startPoint x: 648, startPoint y: 189, endPoint x: 652, endPoint y: 268, distance: 79.5
click at [652, 268] on div "New Audience - Select Subreddits Search keywords Entertainment 1677 / day Subre…" at bounding box center [414, 234] width 491 height 315
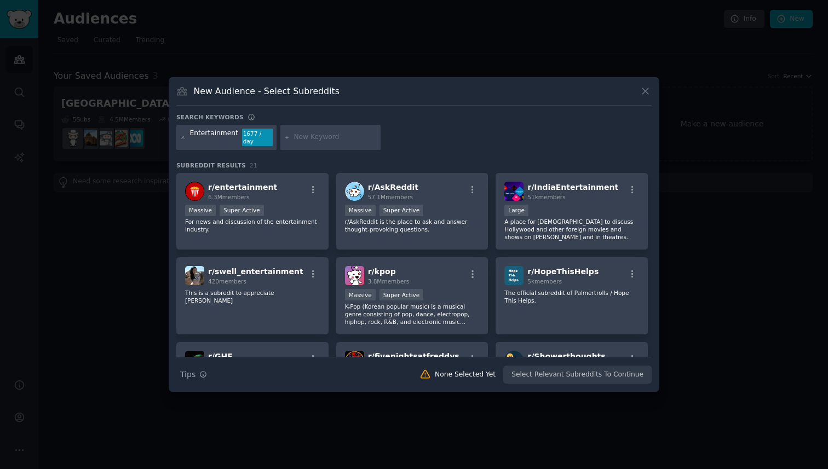
click at [594, 144] on div "Entertainment 1677 / day" at bounding box center [413, 139] width 475 height 29
click at [182, 137] on icon at bounding box center [183, 137] width 3 height 3
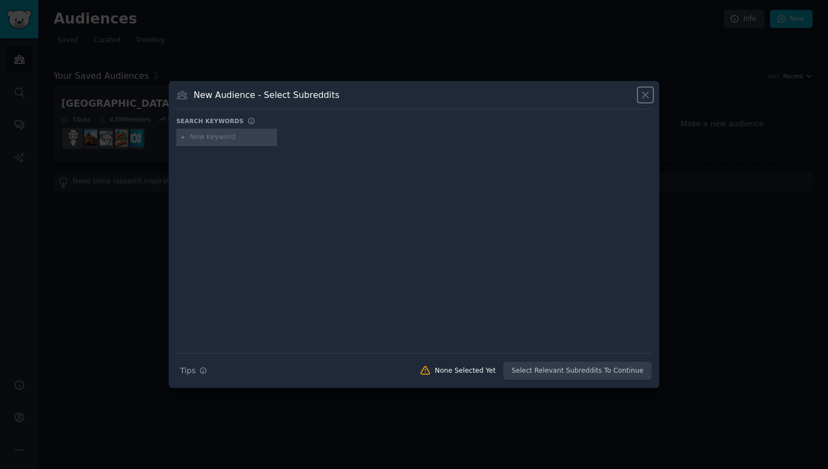
click at [648, 97] on icon at bounding box center [645, 94] width 11 height 11
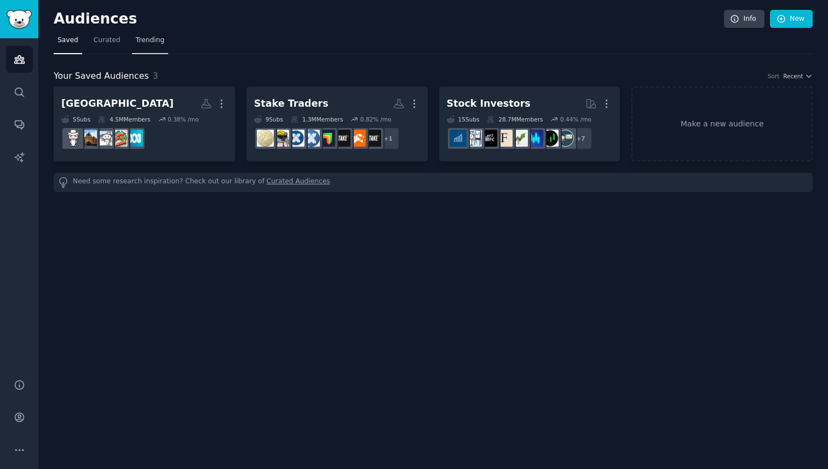
click at [158, 41] on span "Trending" at bounding box center [150, 41] width 28 height 10
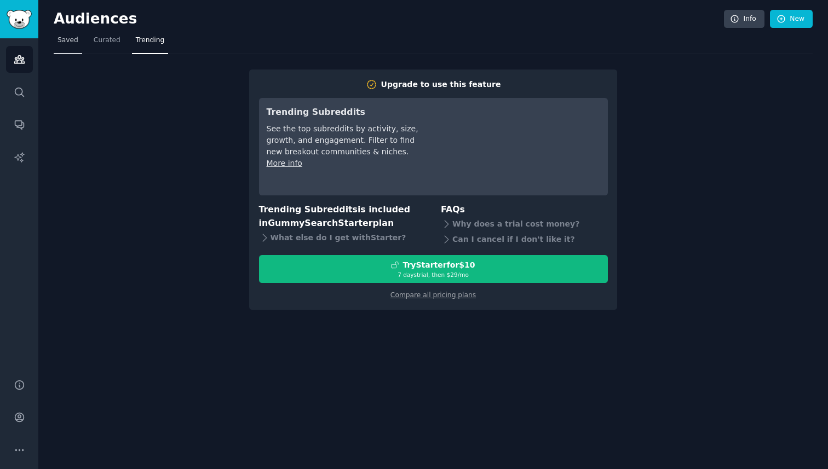
click at [68, 39] on span "Saved" at bounding box center [67, 41] width 21 height 10
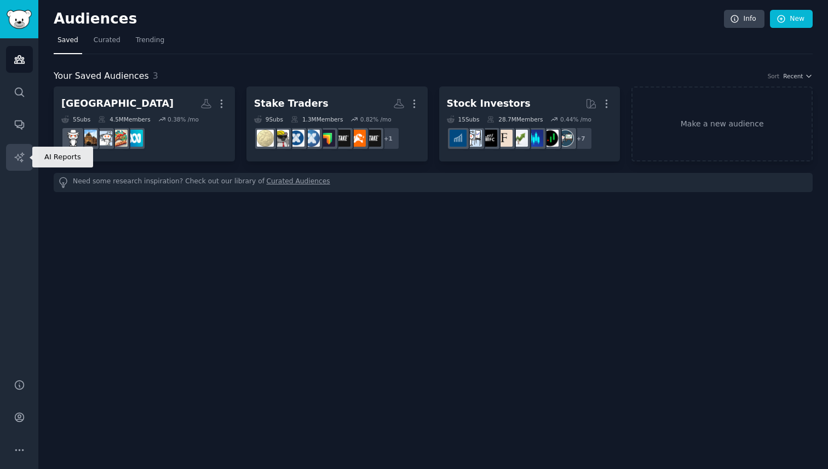
click at [23, 157] on icon "Sidebar" at bounding box center [19, 157] width 11 height 11
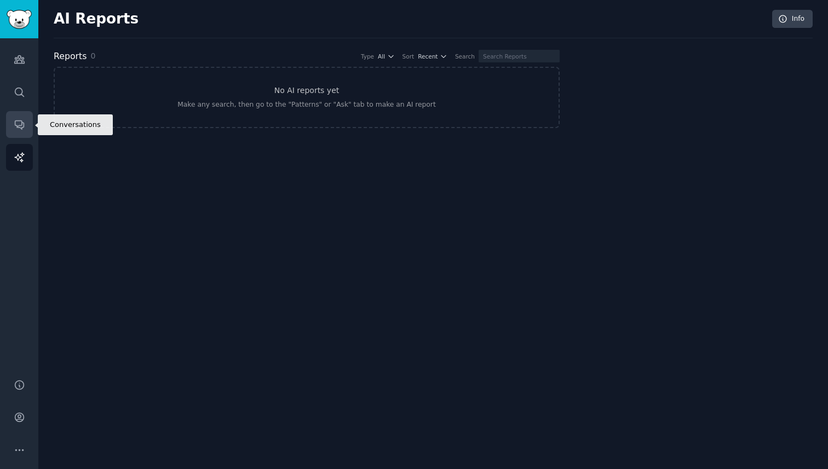
click at [24, 120] on icon "Sidebar" at bounding box center [19, 124] width 11 height 11
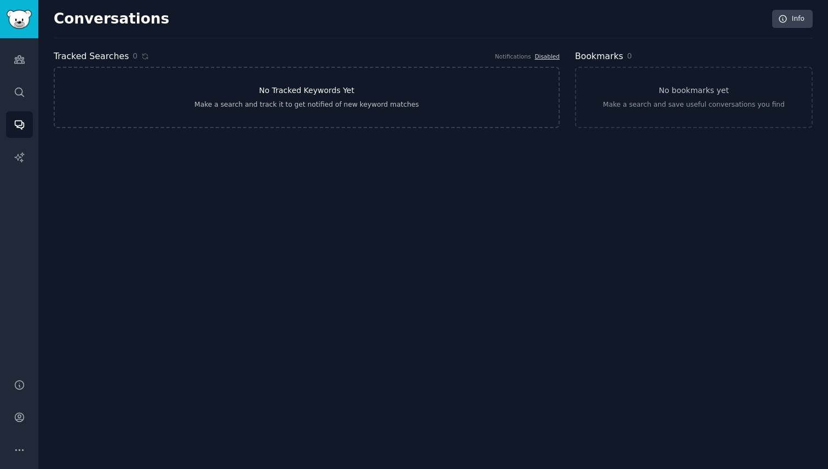
click at [340, 103] on div "Make a search and track it to get notified of new keyword matches" at bounding box center [306, 105] width 224 height 10
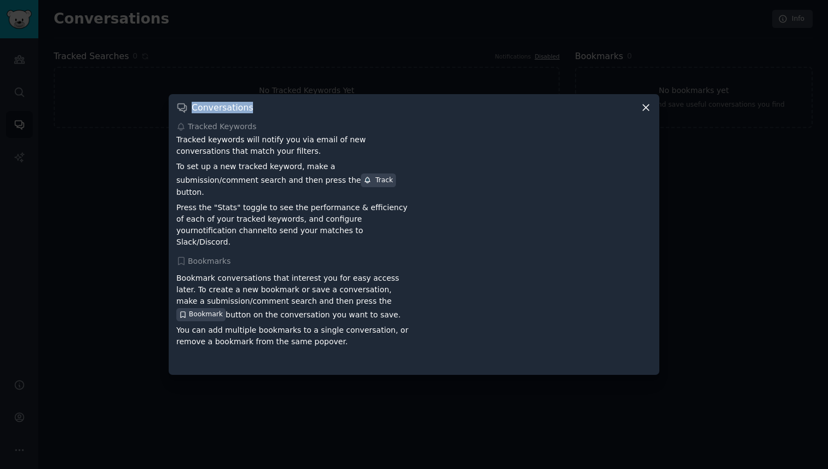
drag, startPoint x: 601, startPoint y: 129, endPoint x: 618, endPoint y: 393, distance: 264.5
click at [618, 393] on div "​ Conversations Tracked Keywords Tracked keywords will notify you via email of …" at bounding box center [414, 234] width 820 height 469
click at [729, 309] on div at bounding box center [414, 234] width 828 height 469
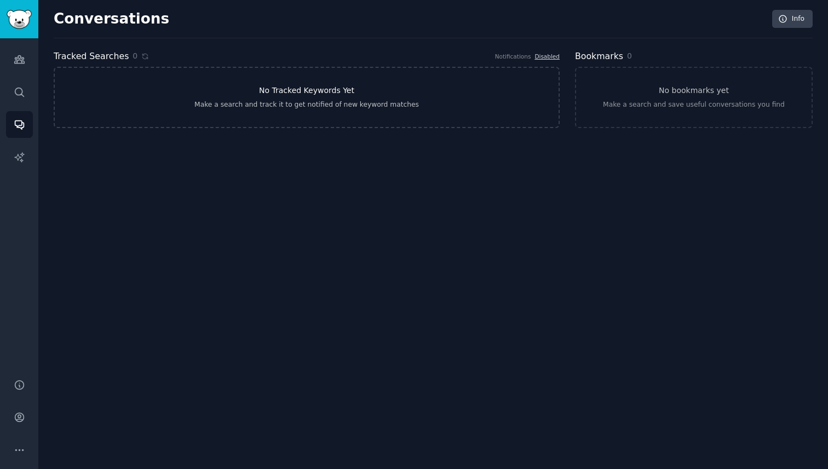
click at [485, 99] on link "No Tracked Keywords Yet Make a search and track it to get notified of new keywo…" at bounding box center [307, 97] width 506 height 61
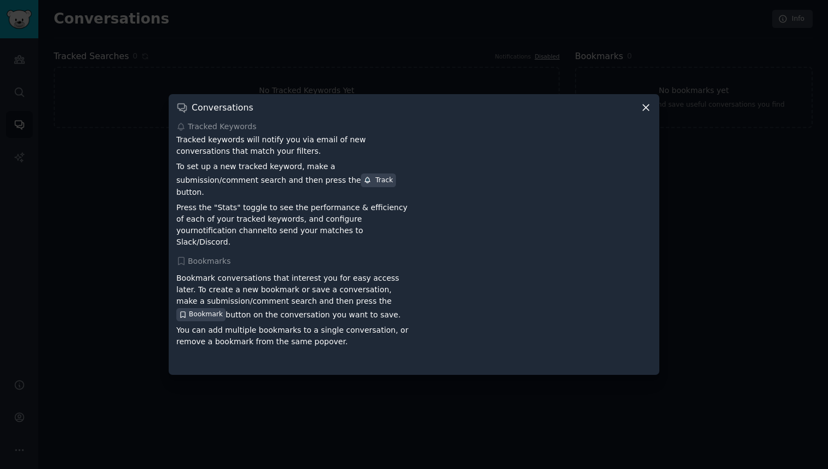
click at [644, 111] on icon at bounding box center [646, 108] width 6 height 6
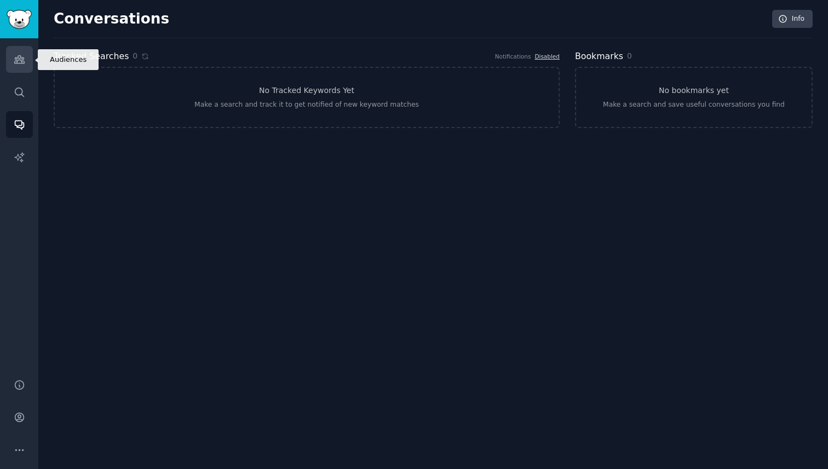
click at [19, 58] on icon "Sidebar" at bounding box center [19, 60] width 10 height 8
